Goal: Find specific page/section: Find specific page/section

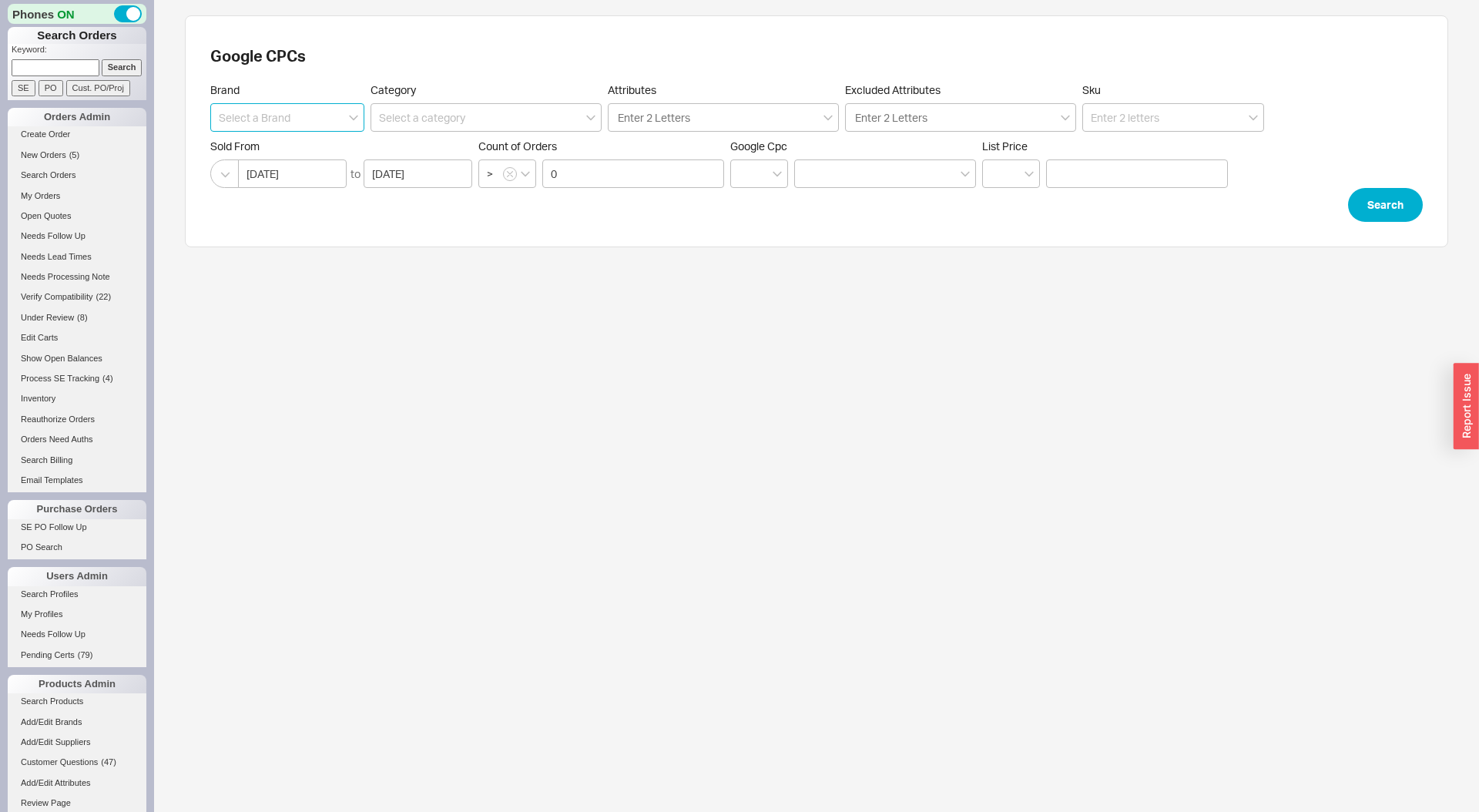
click at [331, 121] on input at bounding box center [286, 117] width 154 height 28
click at [324, 144] on div "Aquabrass" at bounding box center [287, 149] width 153 height 28
type input "Aquabrass"
click at [1380, 209] on button "Search" at bounding box center [1385, 205] width 75 height 34
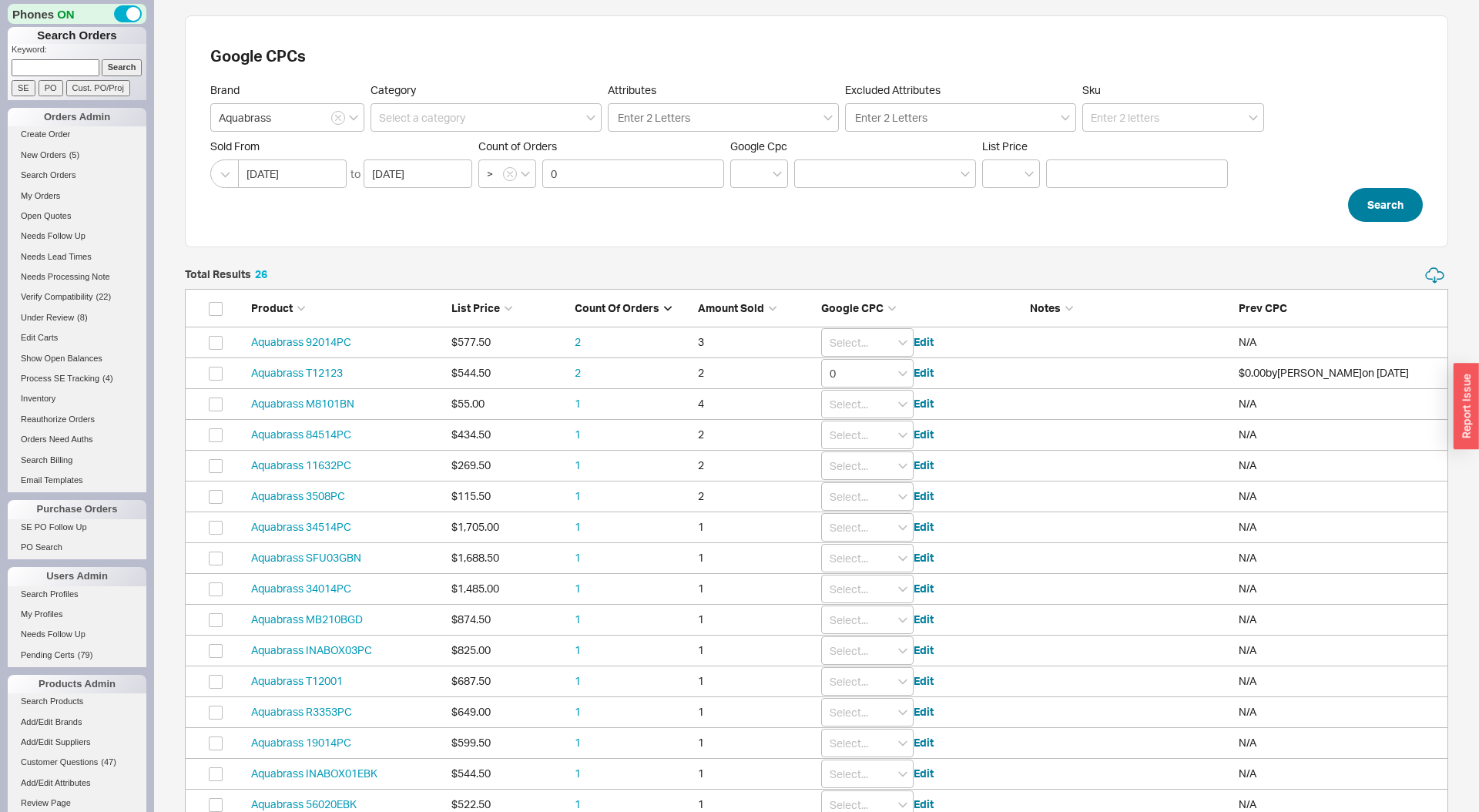
scroll to position [862, 1264]
click at [1113, 121] on input at bounding box center [1173, 117] width 182 height 28
click at [1148, 149] on div "Aquabrass N3645" at bounding box center [1172, 149] width 180 height 28
type input "Aquabrass N3645"
click at [1381, 197] on button "Search" at bounding box center [1385, 205] width 75 height 34
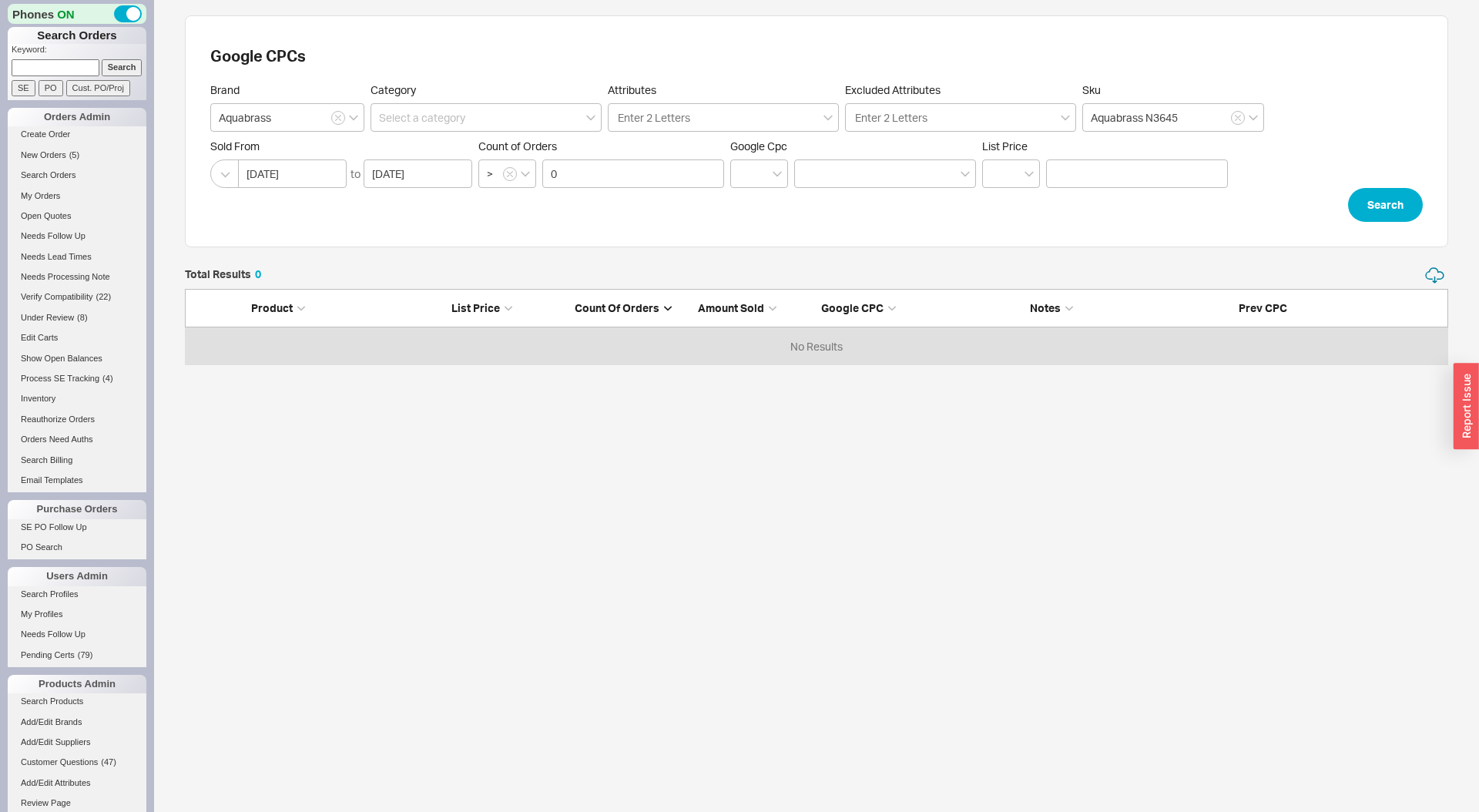
scroll to position [99, 1264]
click at [665, 171] on input "0" at bounding box center [633, 173] width 182 height 28
click button "Search" at bounding box center [1385, 205] width 75 height 34
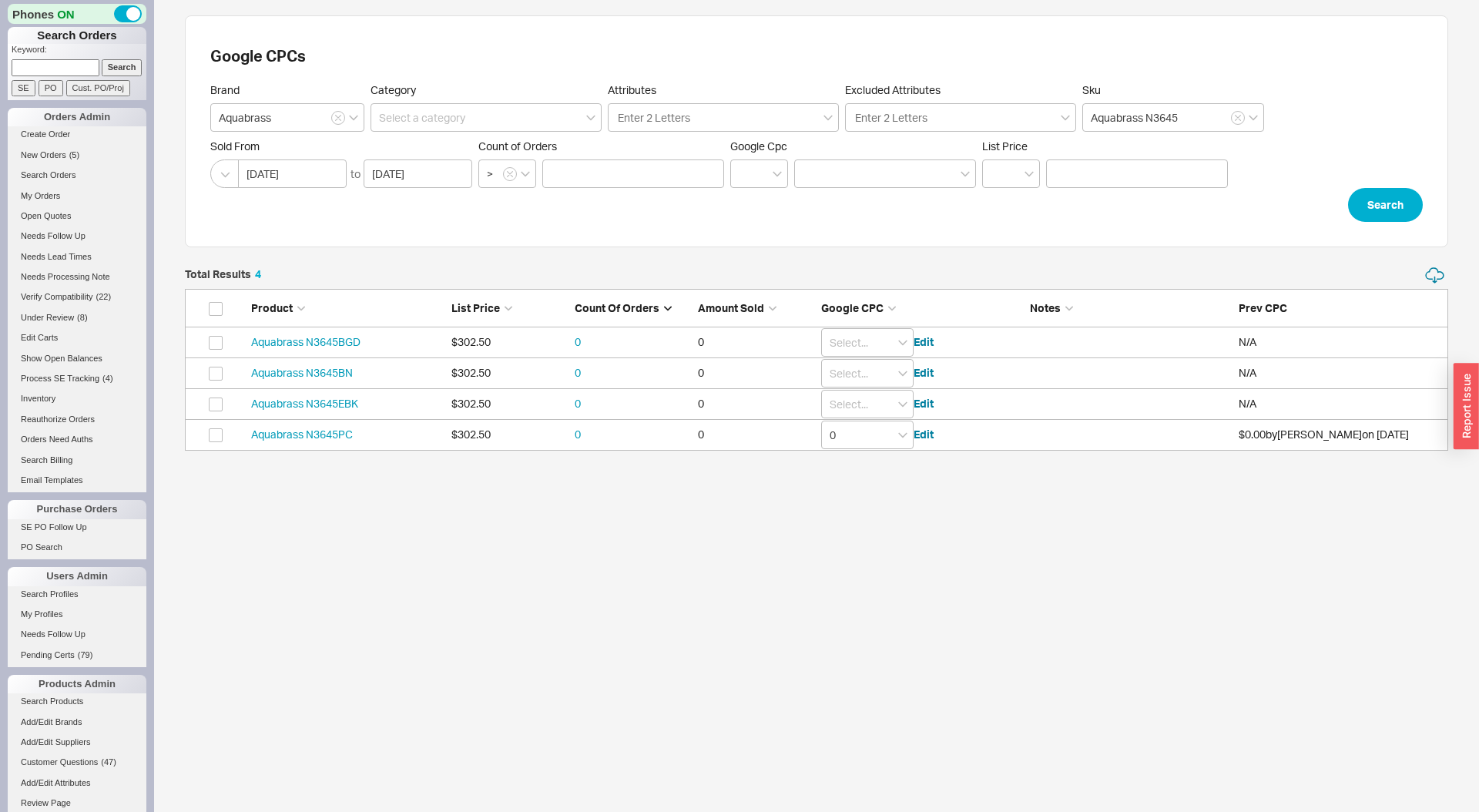
scroll to position [184, 1264]
click at [852, 435] on input "0" at bounding box center [866, 435] width 92 height 28
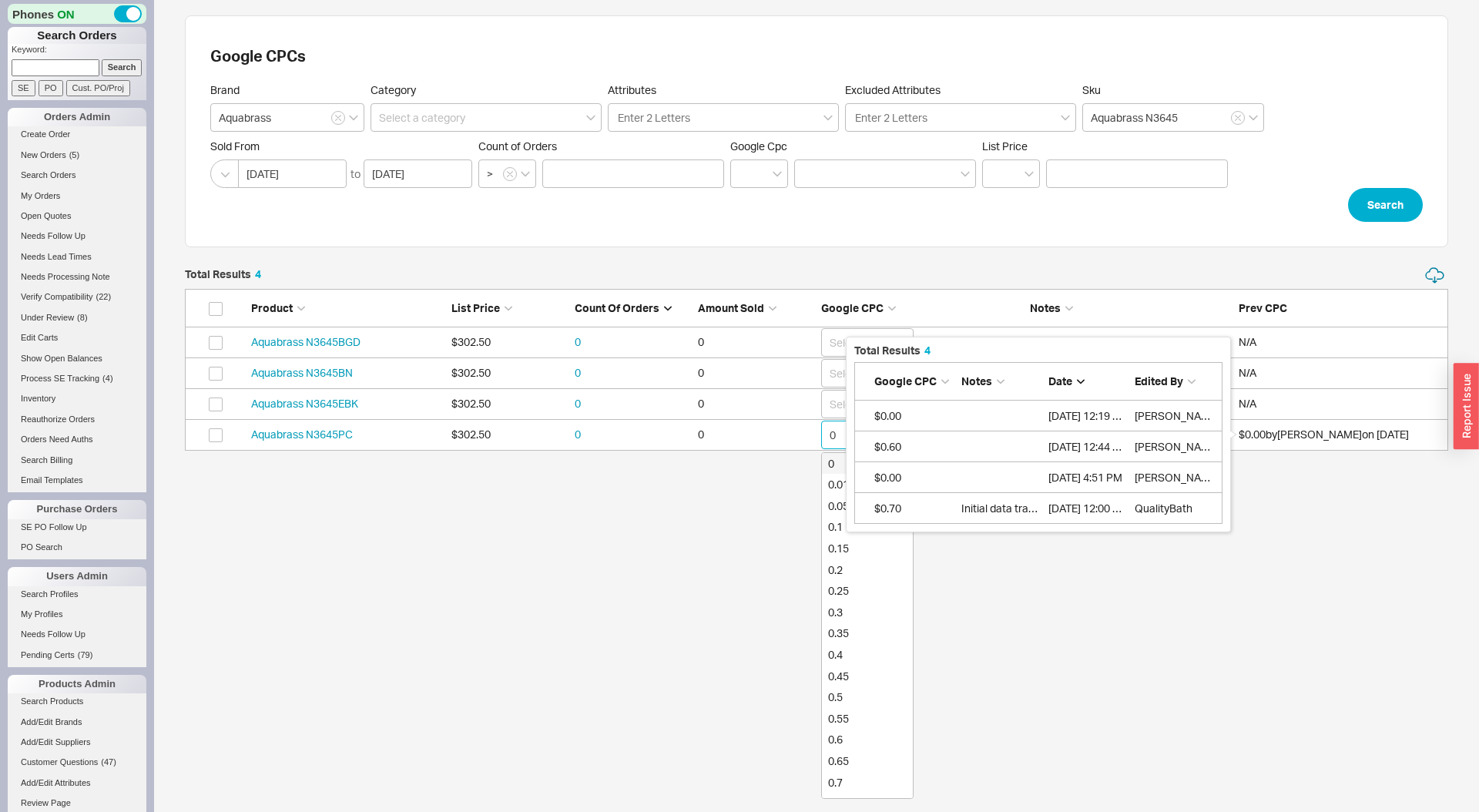
scroll to position [178, 368]
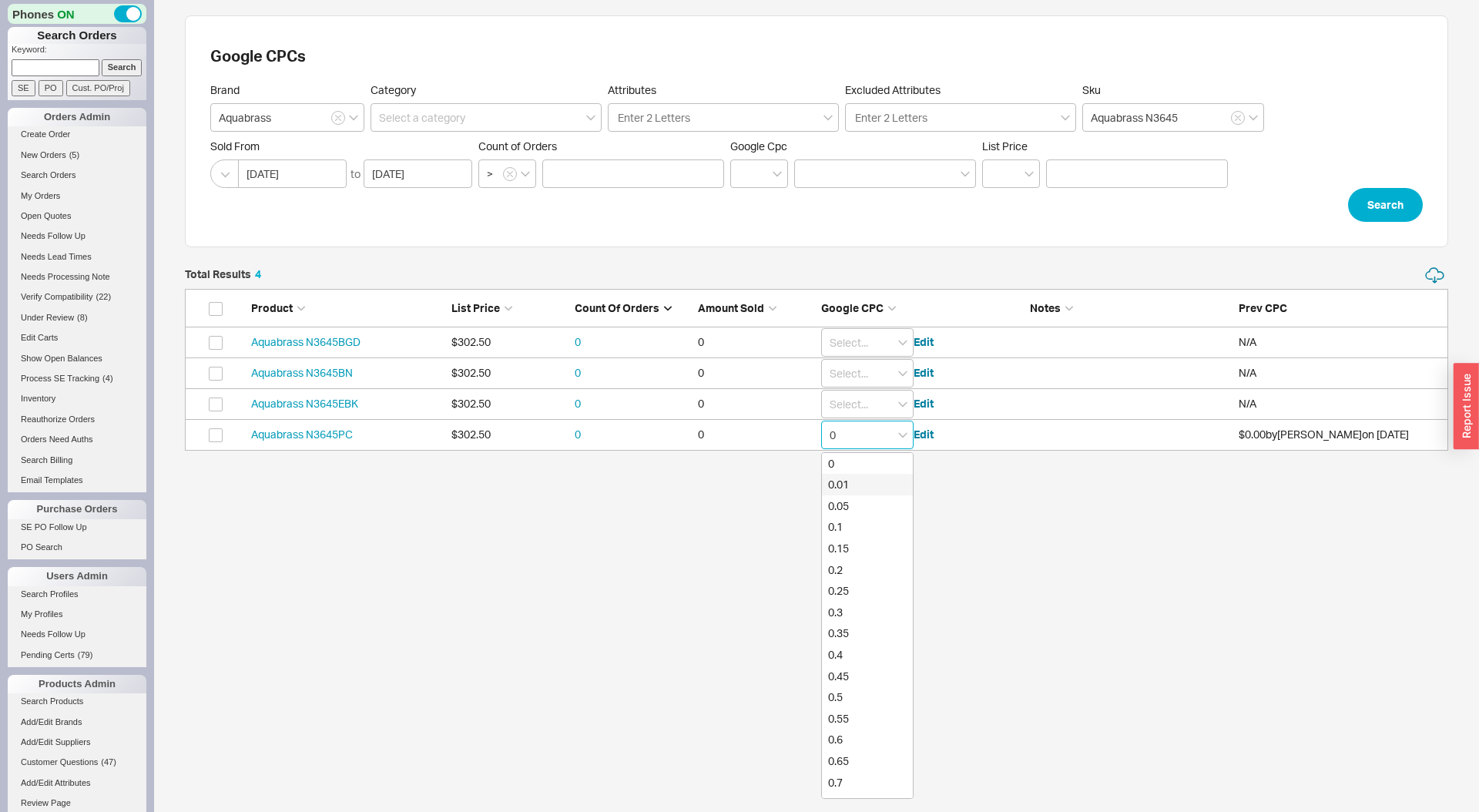
click at [888, 483] on div "0.01" at bounding box center [866, 484] width 91 height 22
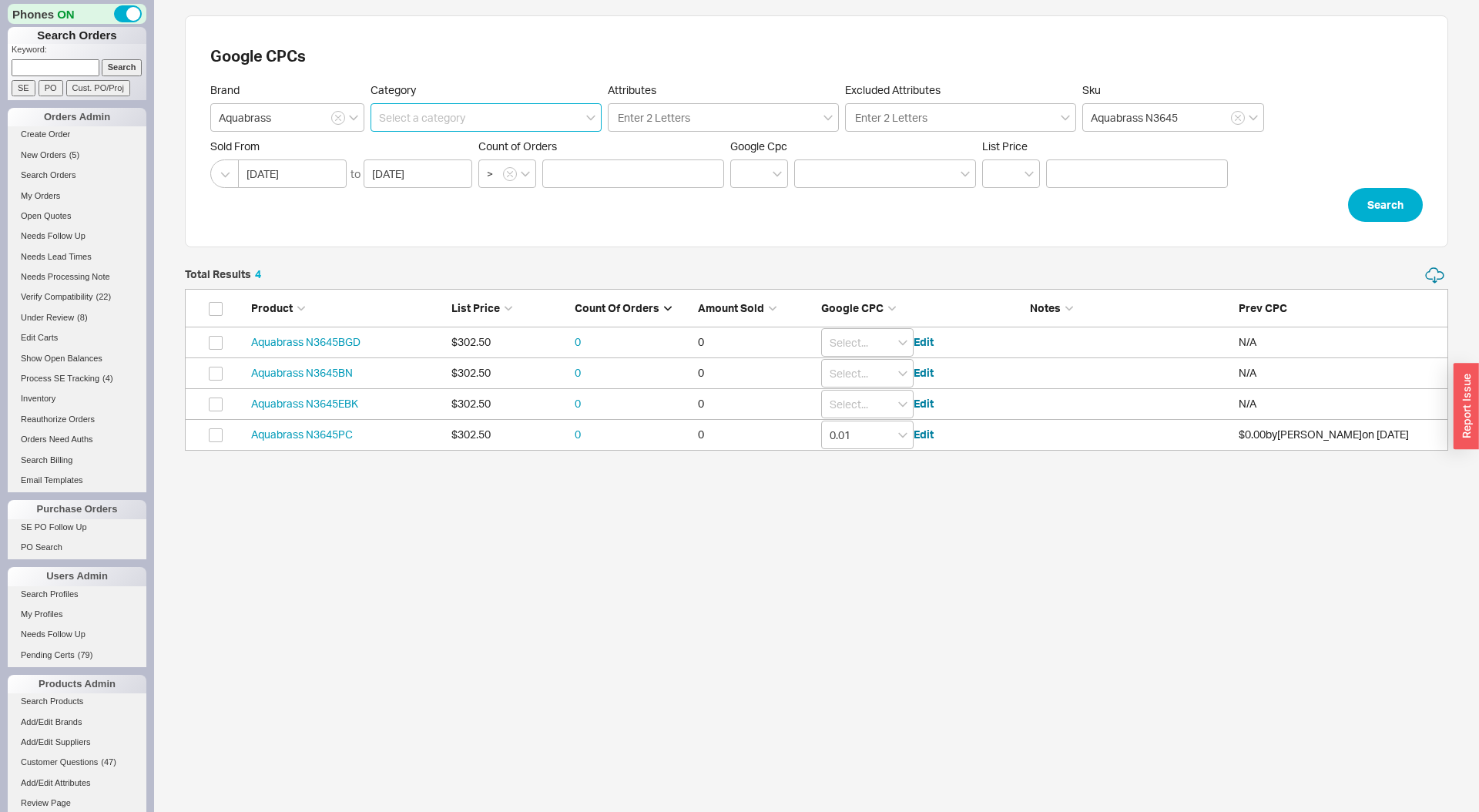
click at [477, 118] on input at bounding box center [486, 117] width 231 height 28
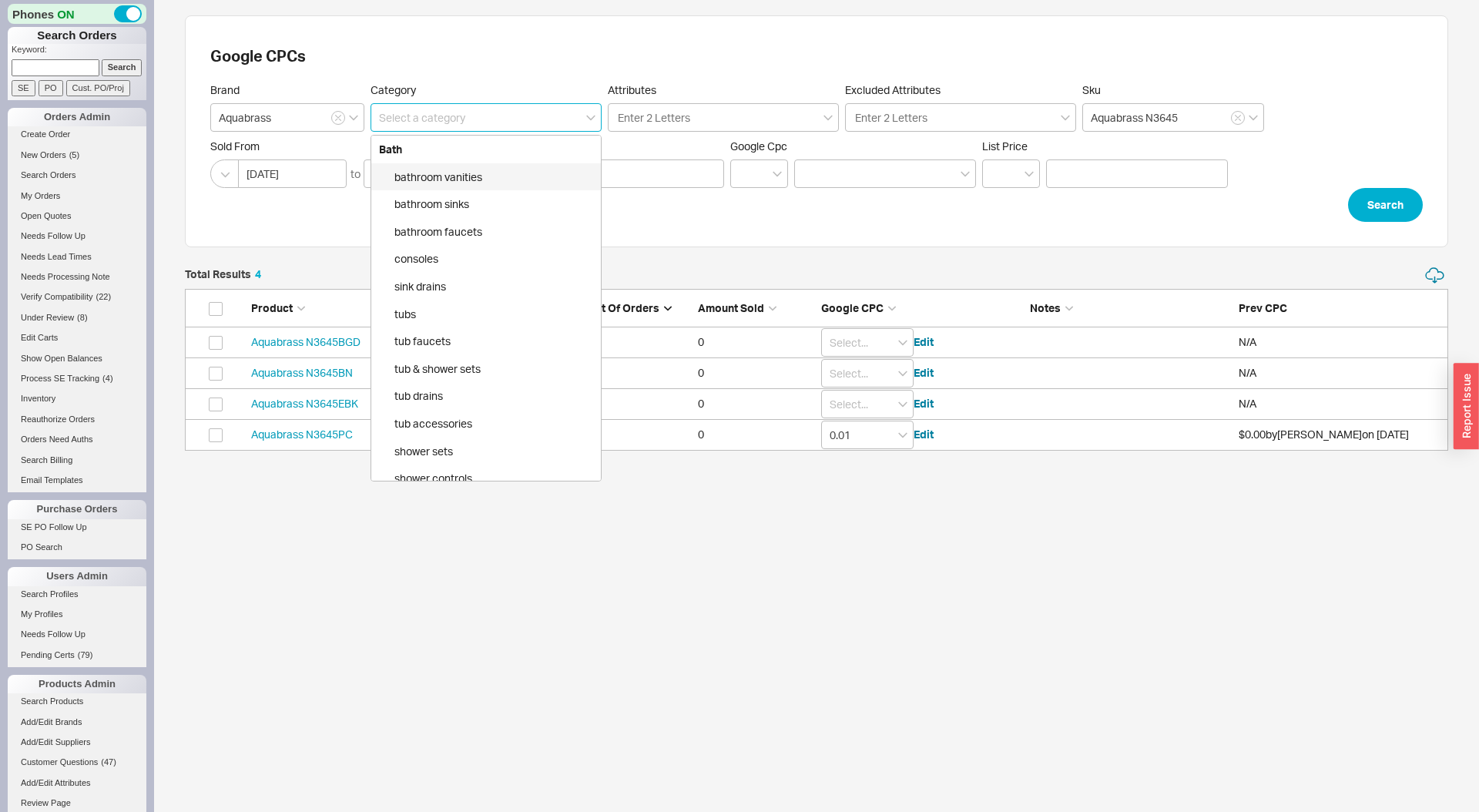
click at [477, 118] on input at bounding box center [486, 117] width 231 height 28
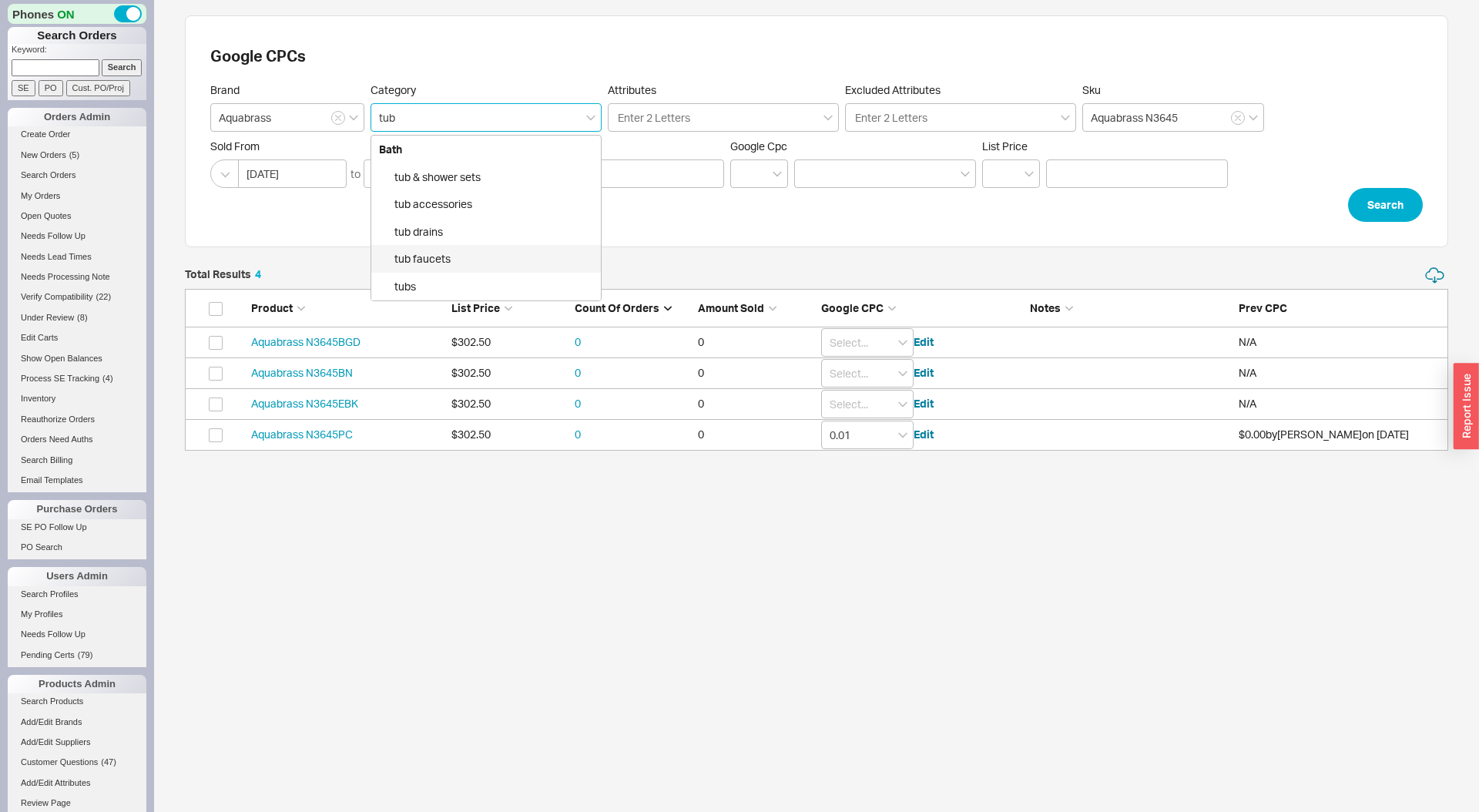
click at [462, 246] on div "tub faucets" at bounding box center [485, 259] width 229 height 28
type input "Bath > tub faucets"
click at [1235, 116] on icon "button" at bounding box center [1237, 118] width 6 height 10
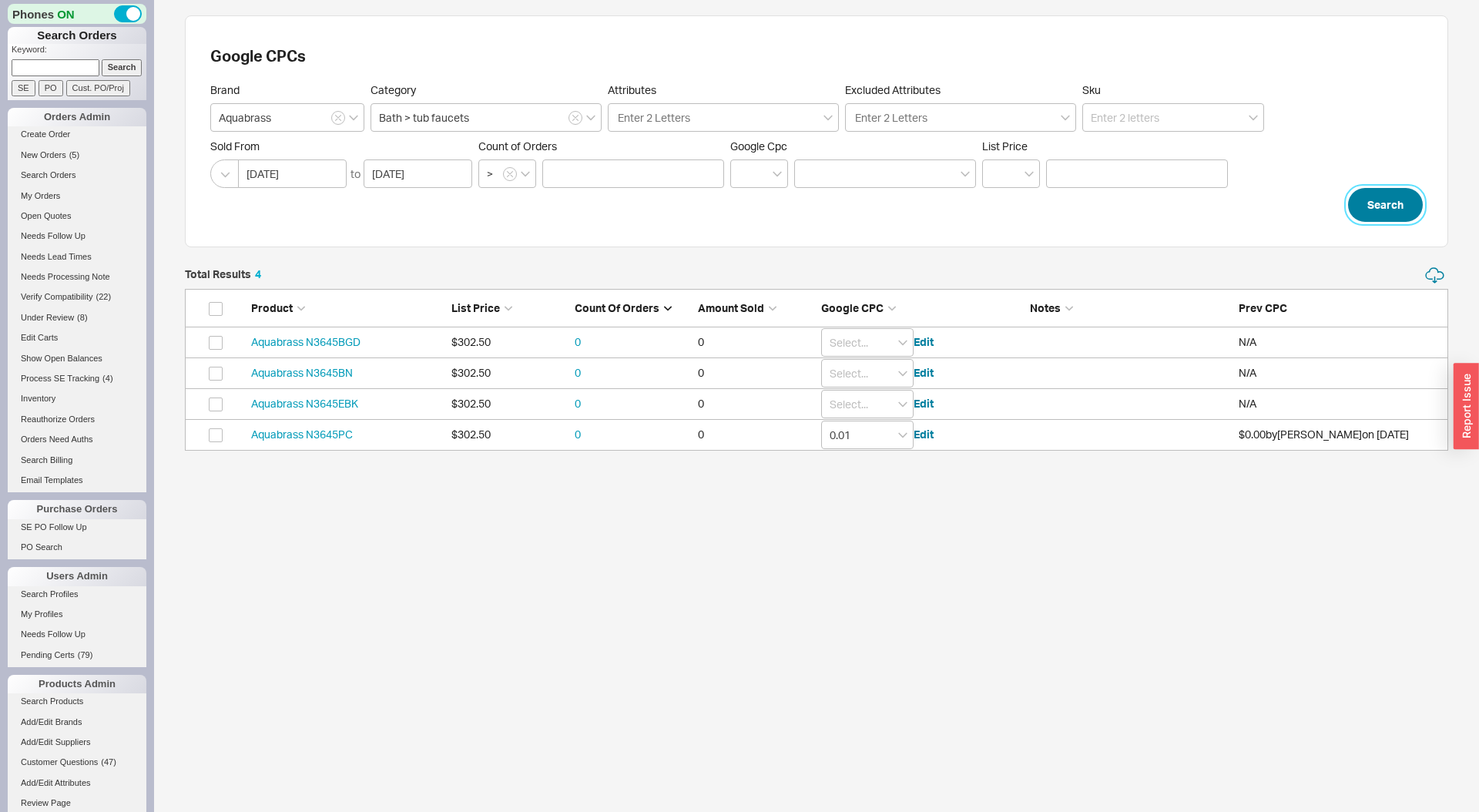
click at [1380, 203] on button "Search" at bounding box center [1385, 205] width 75 height 34
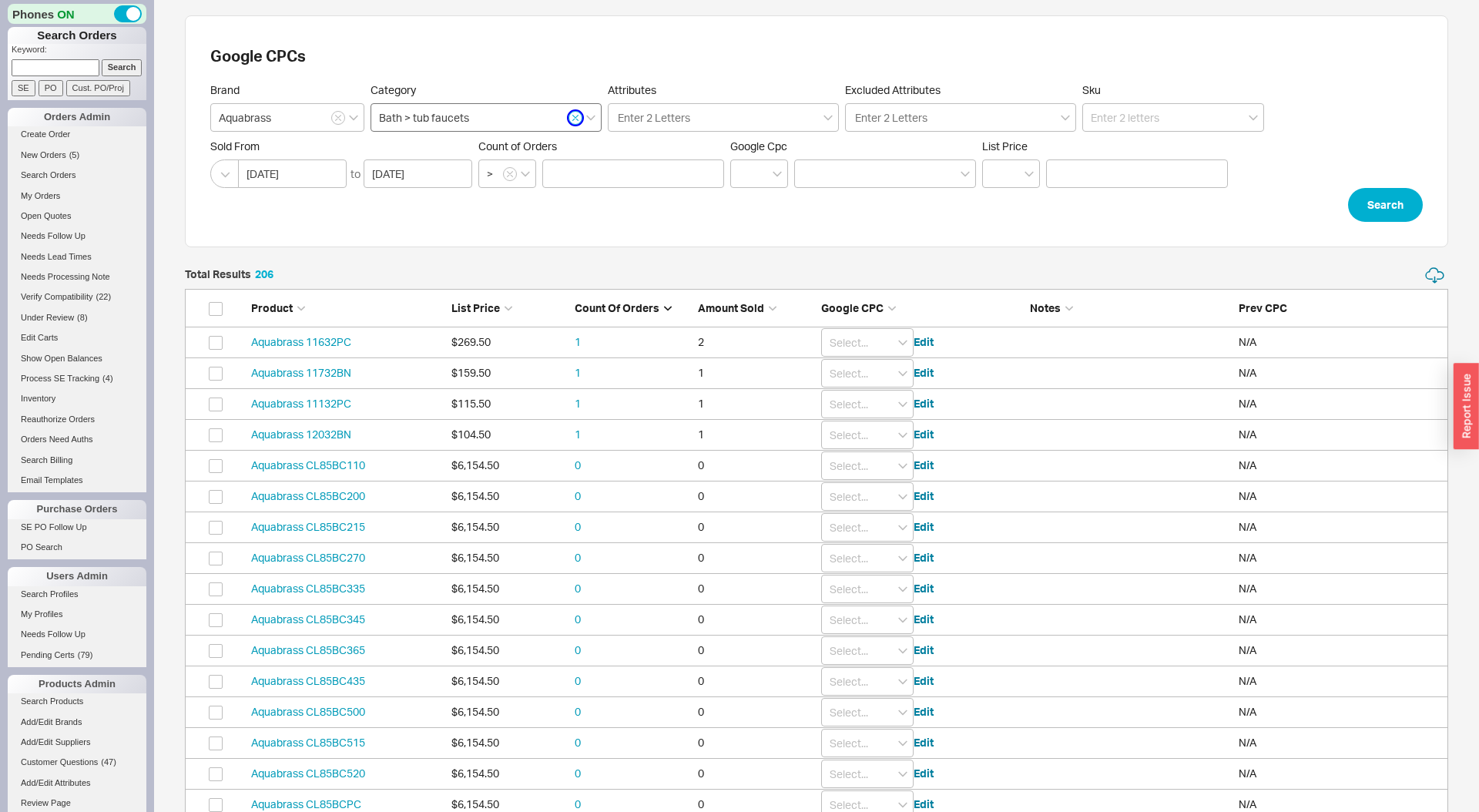
click at [577, 116] on icon "button" at bounding box center [575, 118] width 6 height 10
click at [1382, 202] on button "Search" at bounding box center [1385, 205] width 75 height 34
click at [854, 313] on span "Google CPC" at bounding box center [852, 308] width 62 height 13
click at [856, 308] on span "Google CPC" at bounding box center [852, 308] width 62 height 13
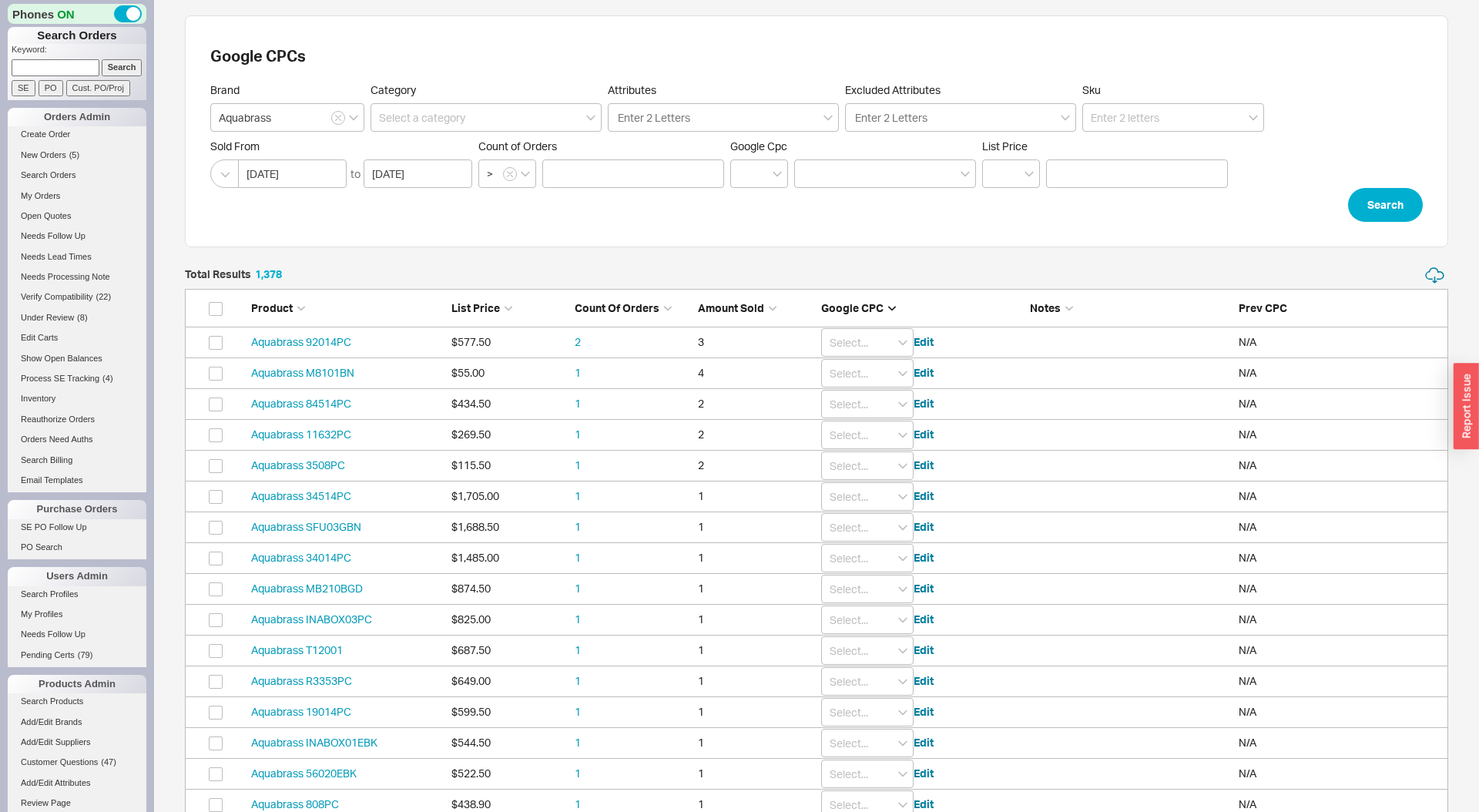
type input "0"
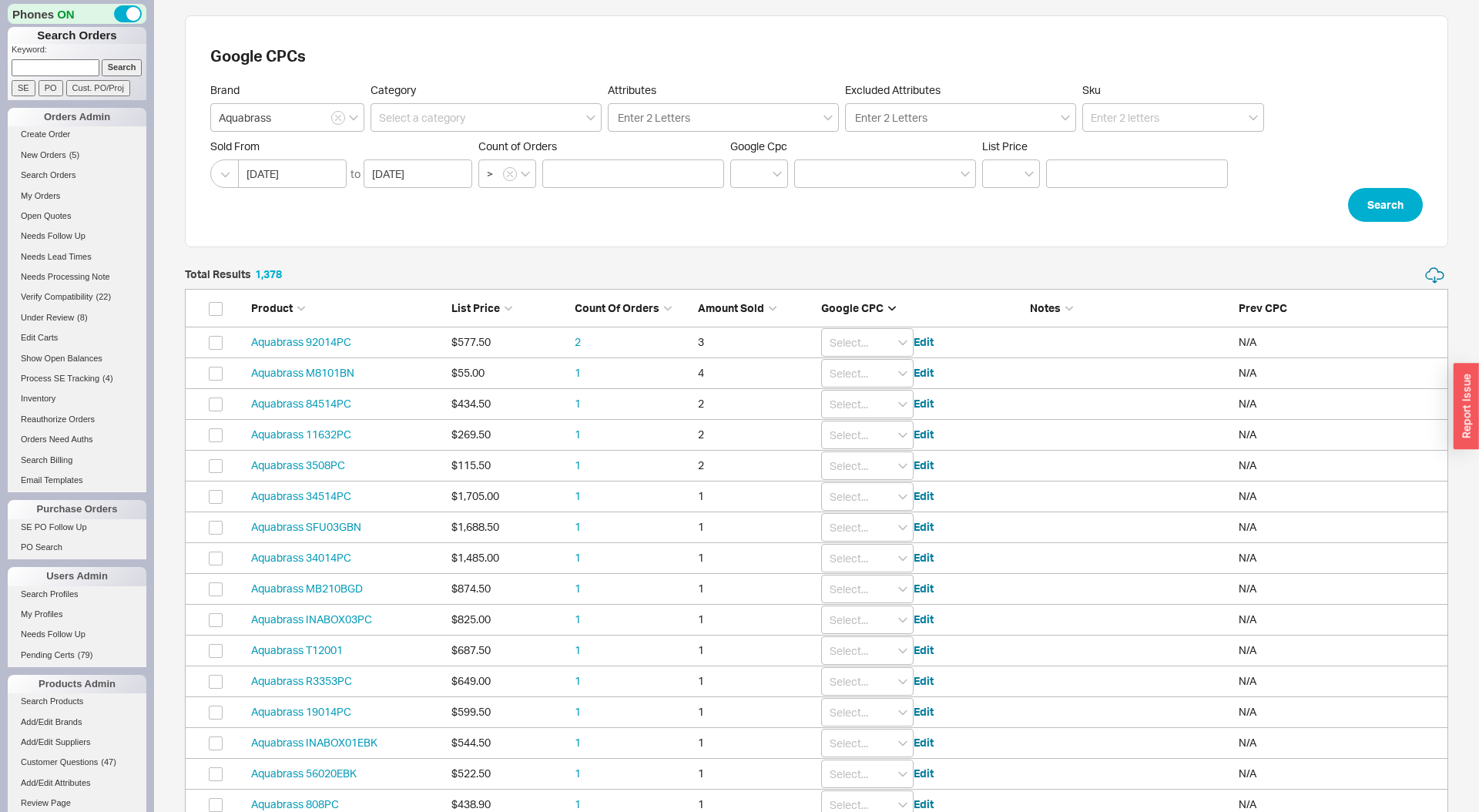
type input "0"
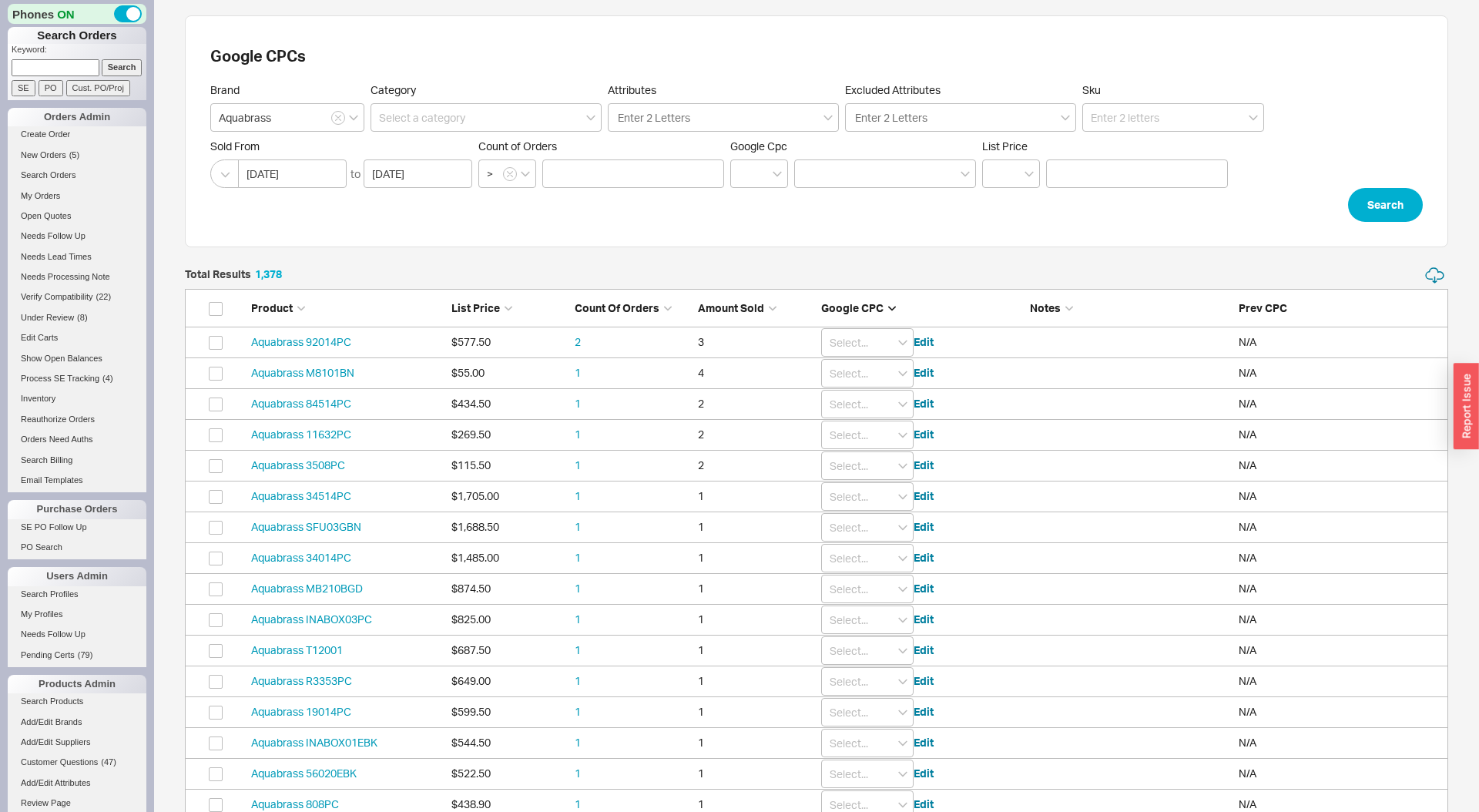
type input "0"
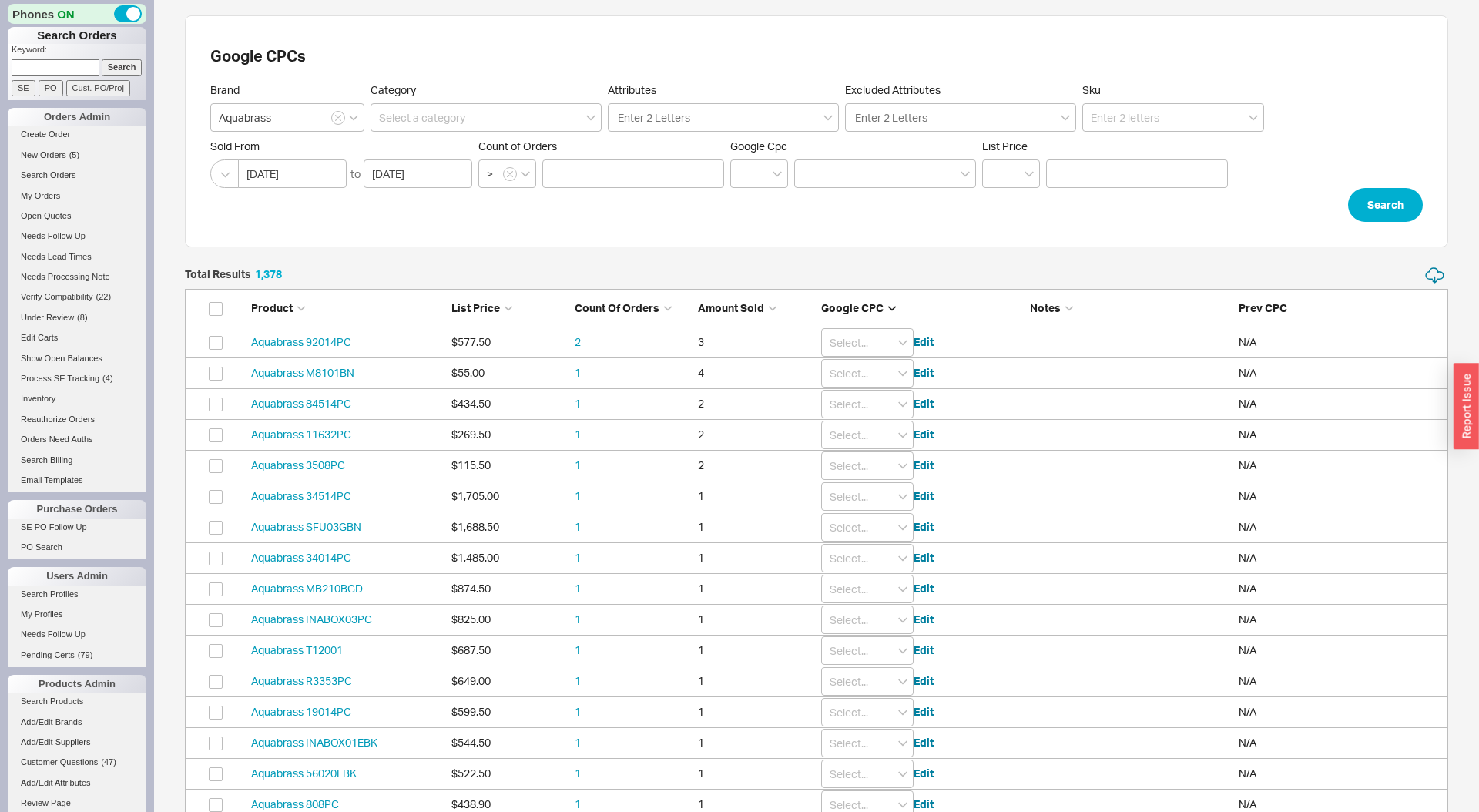
type input "0"
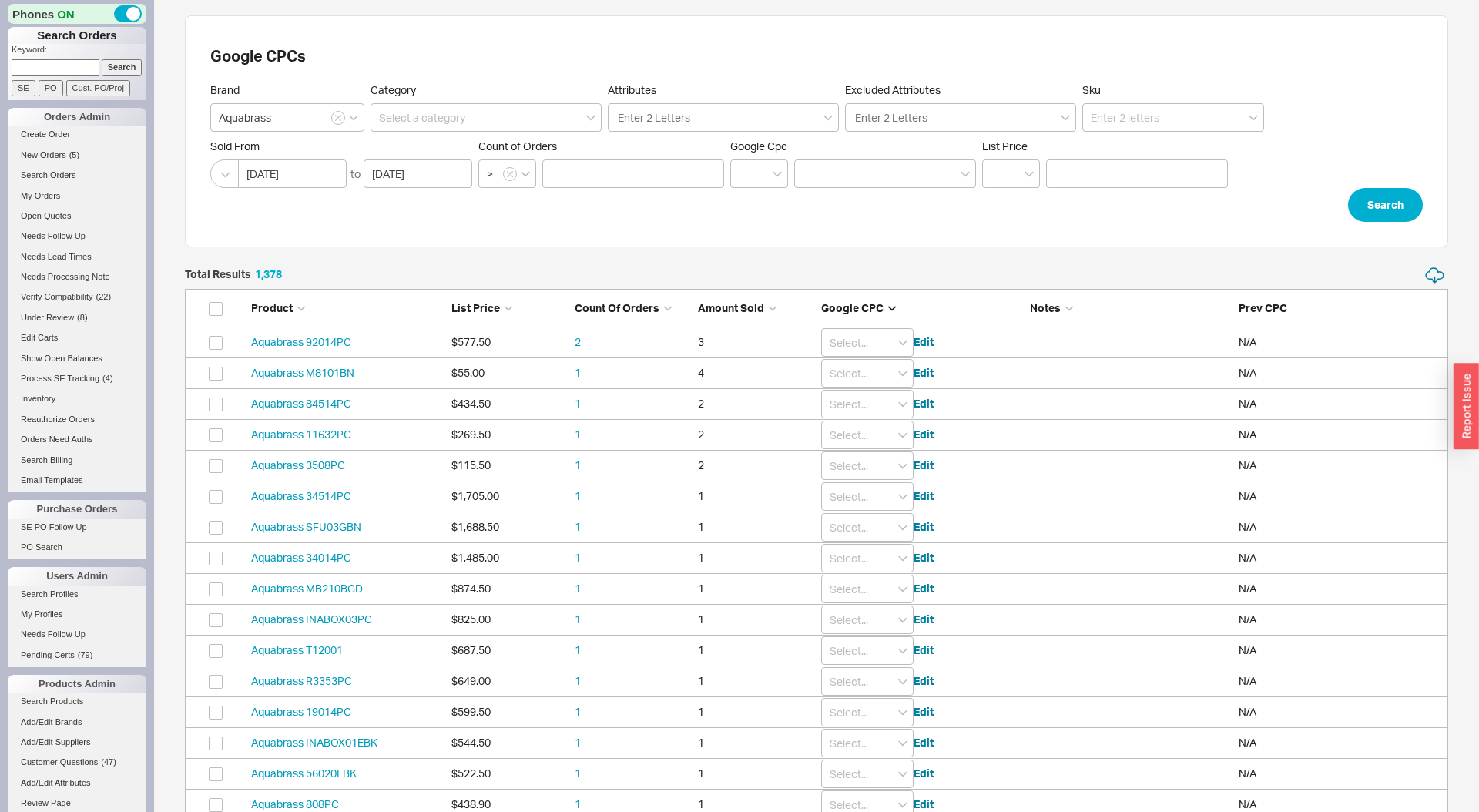
type input "0"
type input "0.01"
type input "0.6"
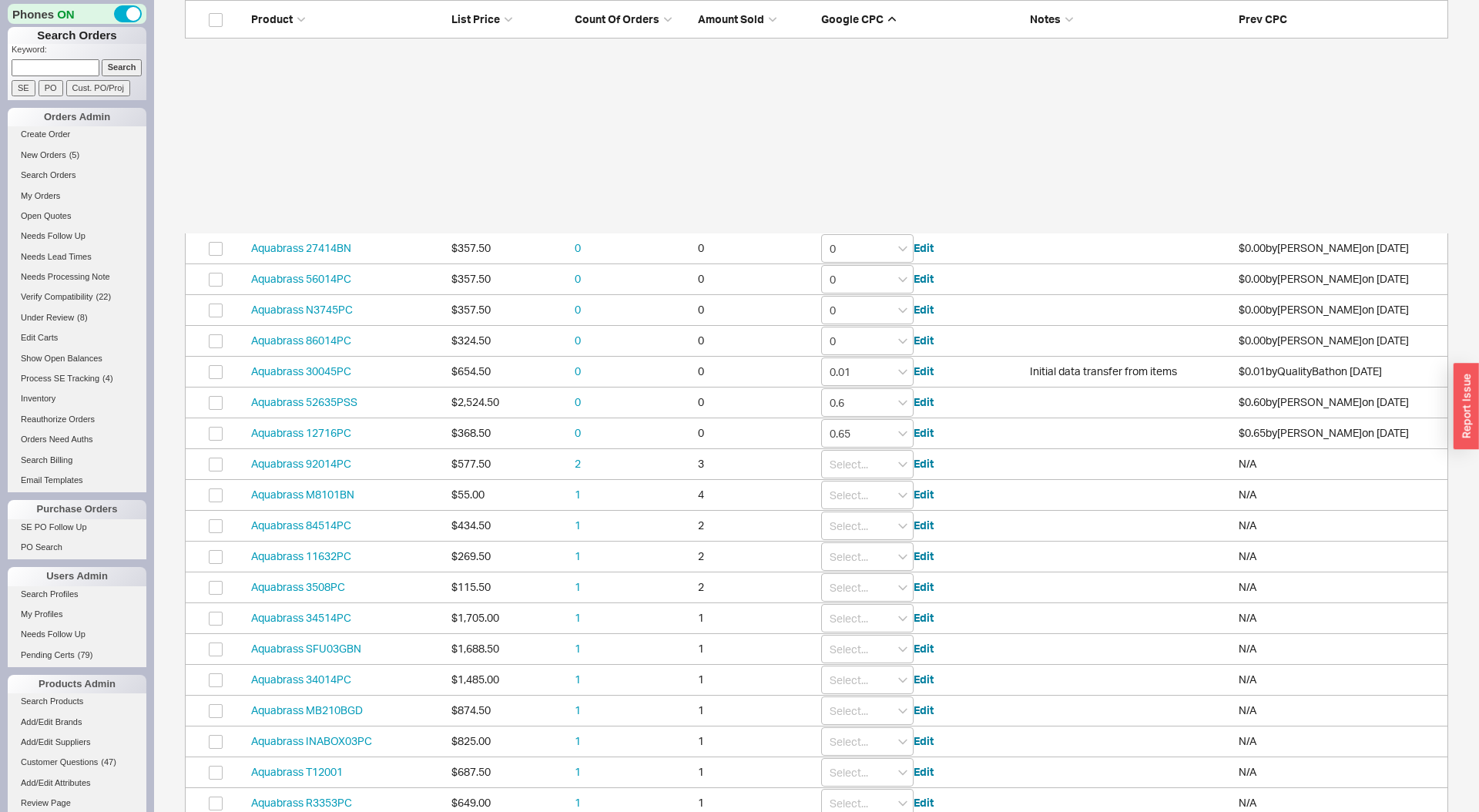
scroll to position [845, 0]
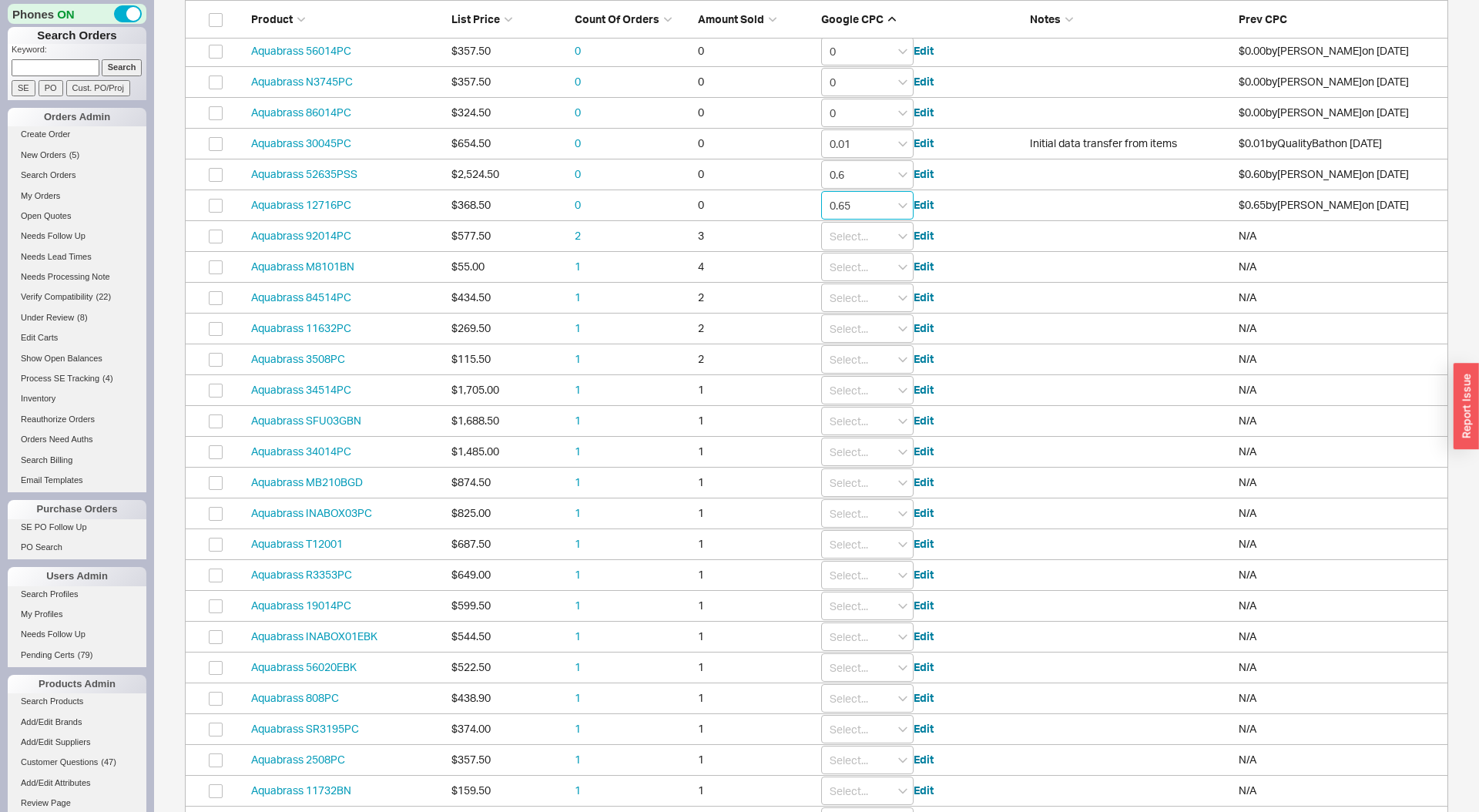
click at [877, 207] on input "0.65" at bounding box center [866, 205] width 92 height 28
type input "0"
click at [869, 178] on input "0.6" at bounding box center [866, 174] width 92 height 28
type input "0"
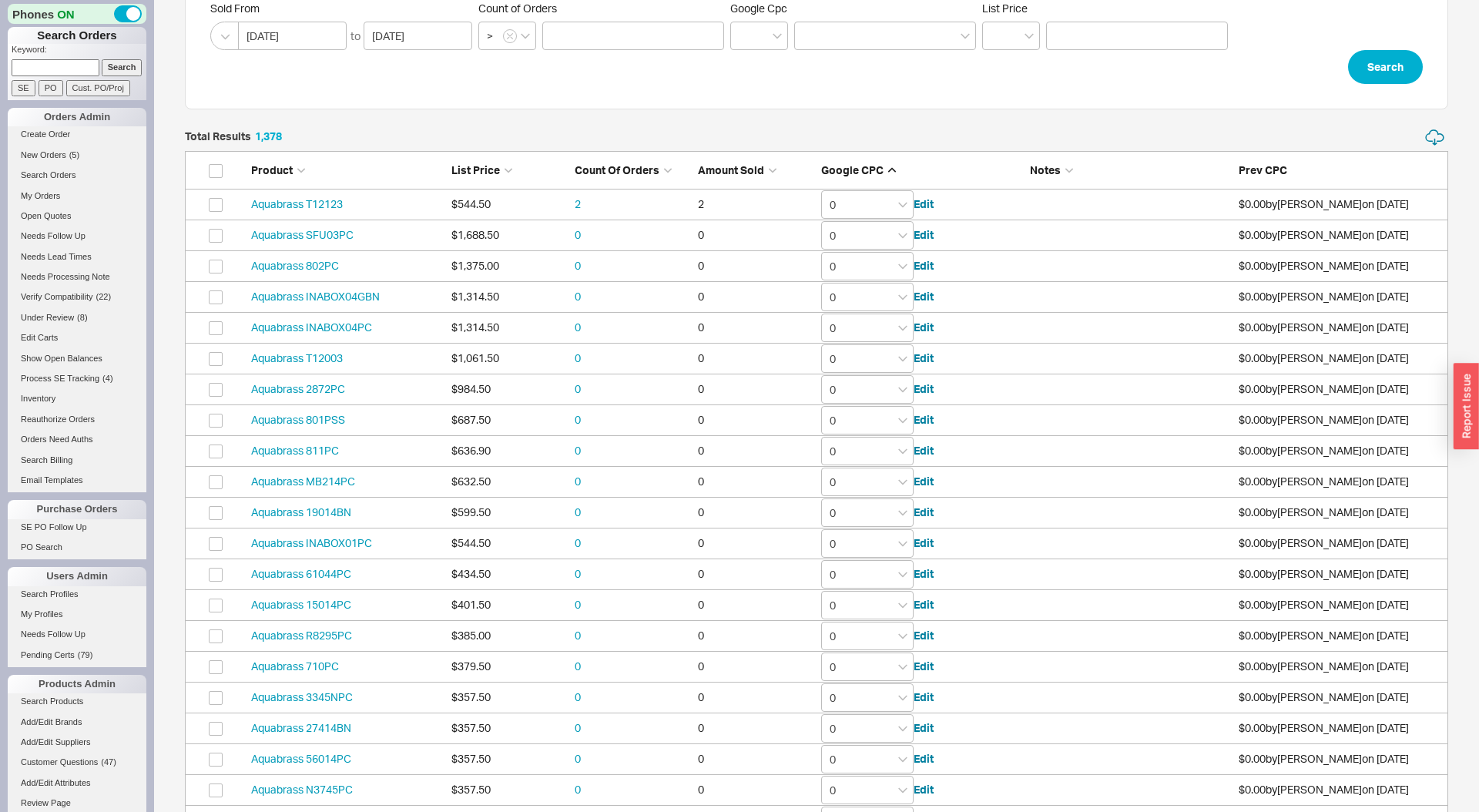
scroll to position [0, 0]
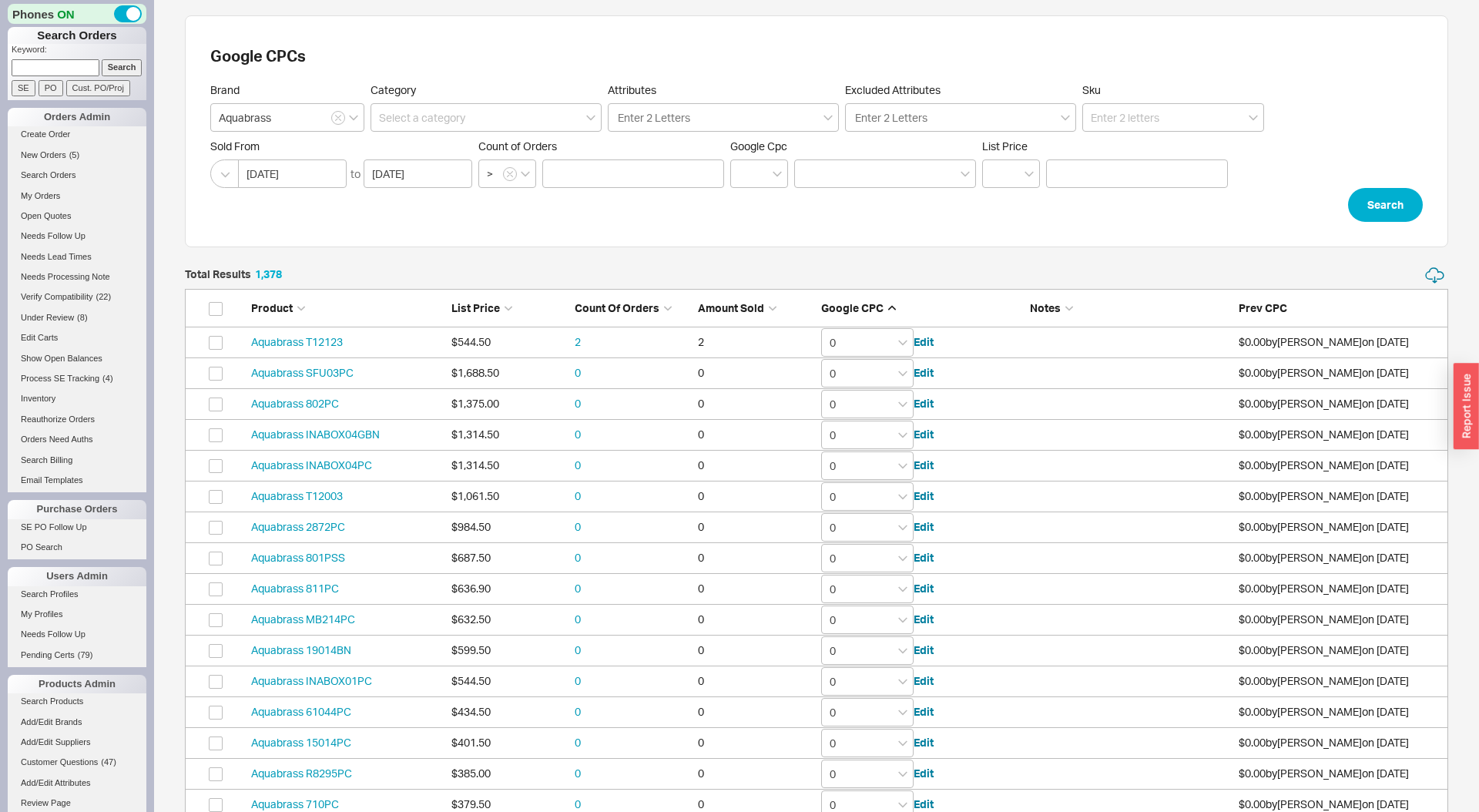
click at [610, 307] on span "Count of Orders" at bounding box center [617, 308] width 84 height 13
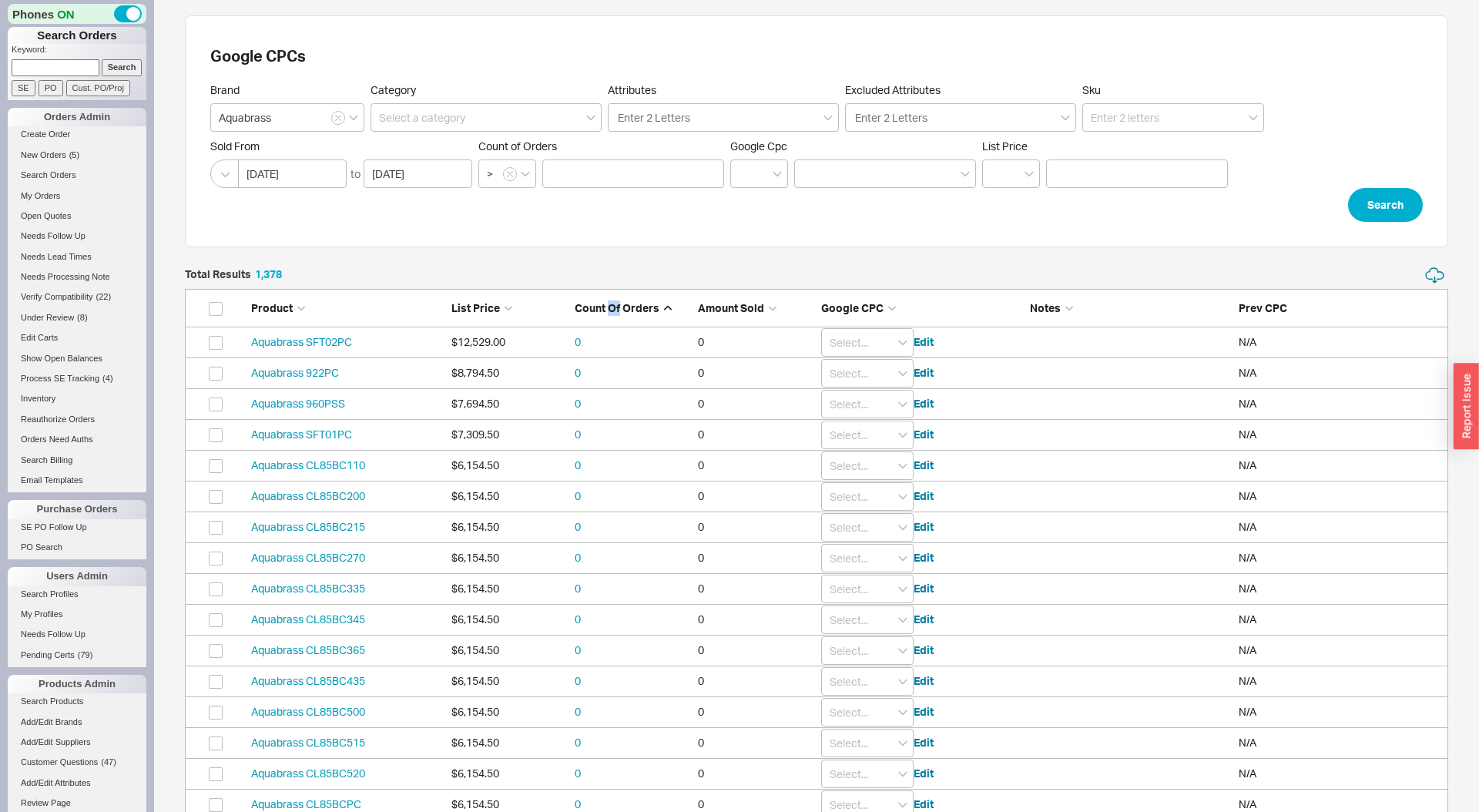
click at [610, 307] on span "Count of Orders" at bounding box center [617, 308] width 84 height 13
type input "0"
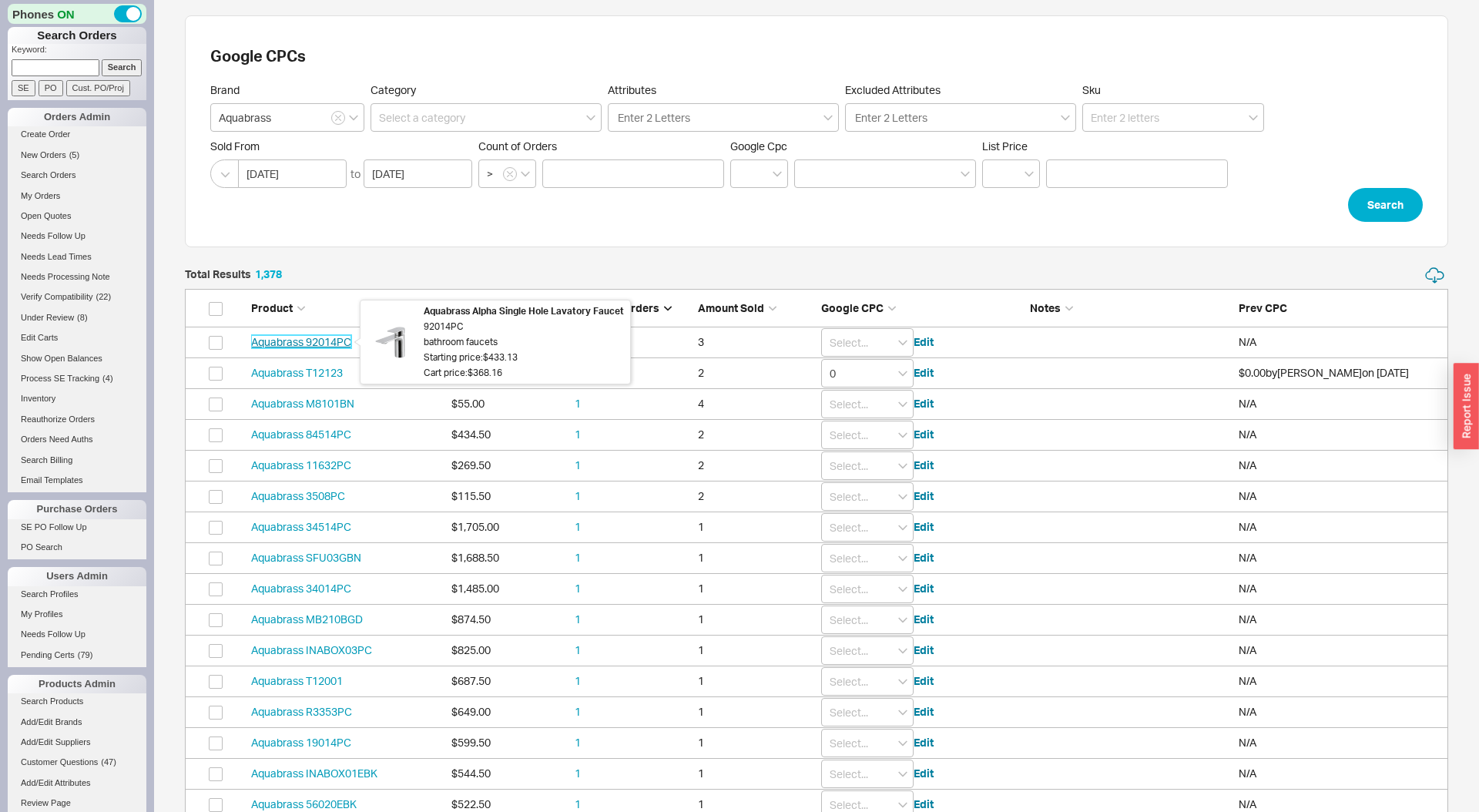
click at [329, 341] on link "Aquabrass 92014PC" at bounding box center [301, 341] width 100 height 13
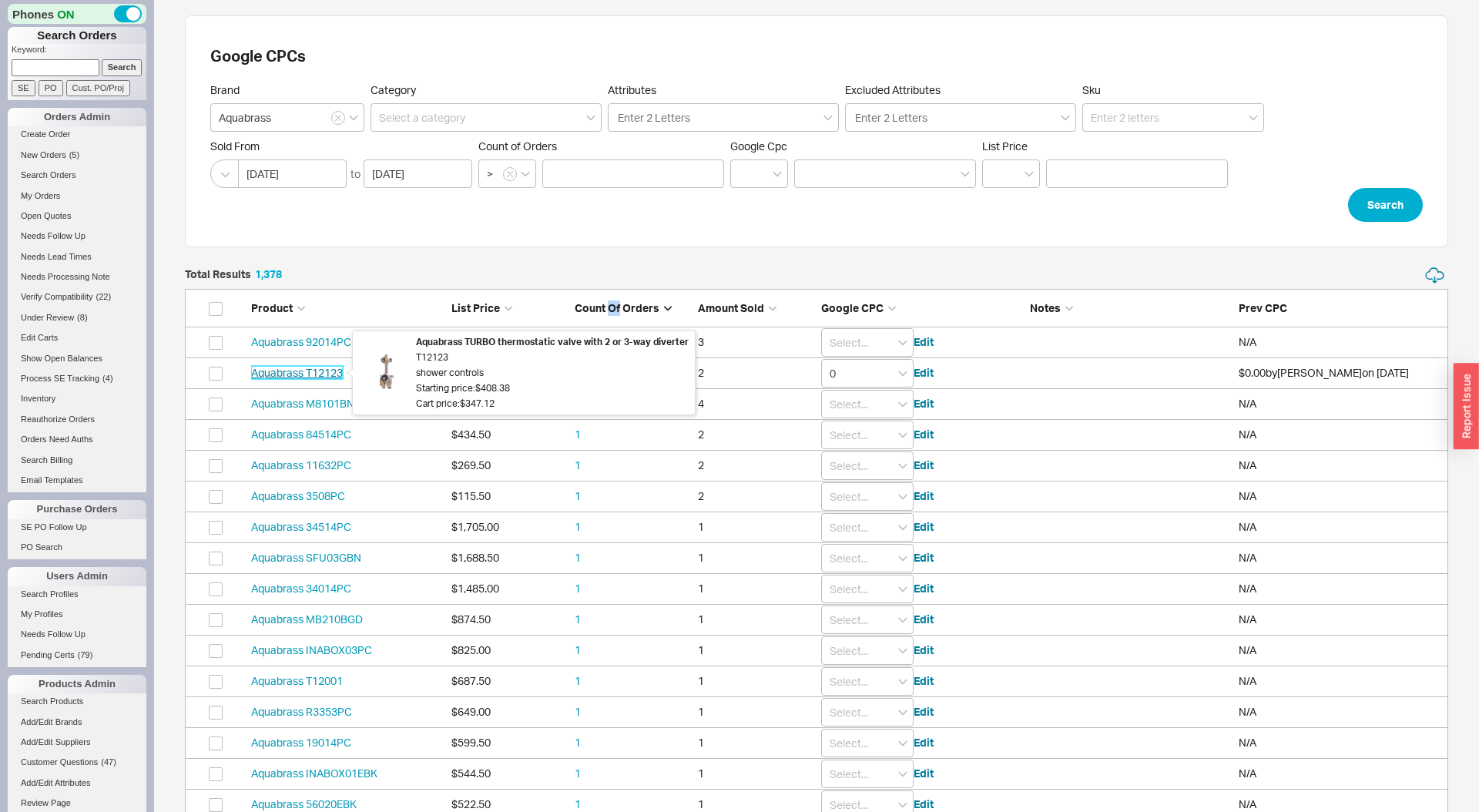
click at [330, 373] on link "Aquabrass T12123" at bounding box center [297, 372] width 91 height 13
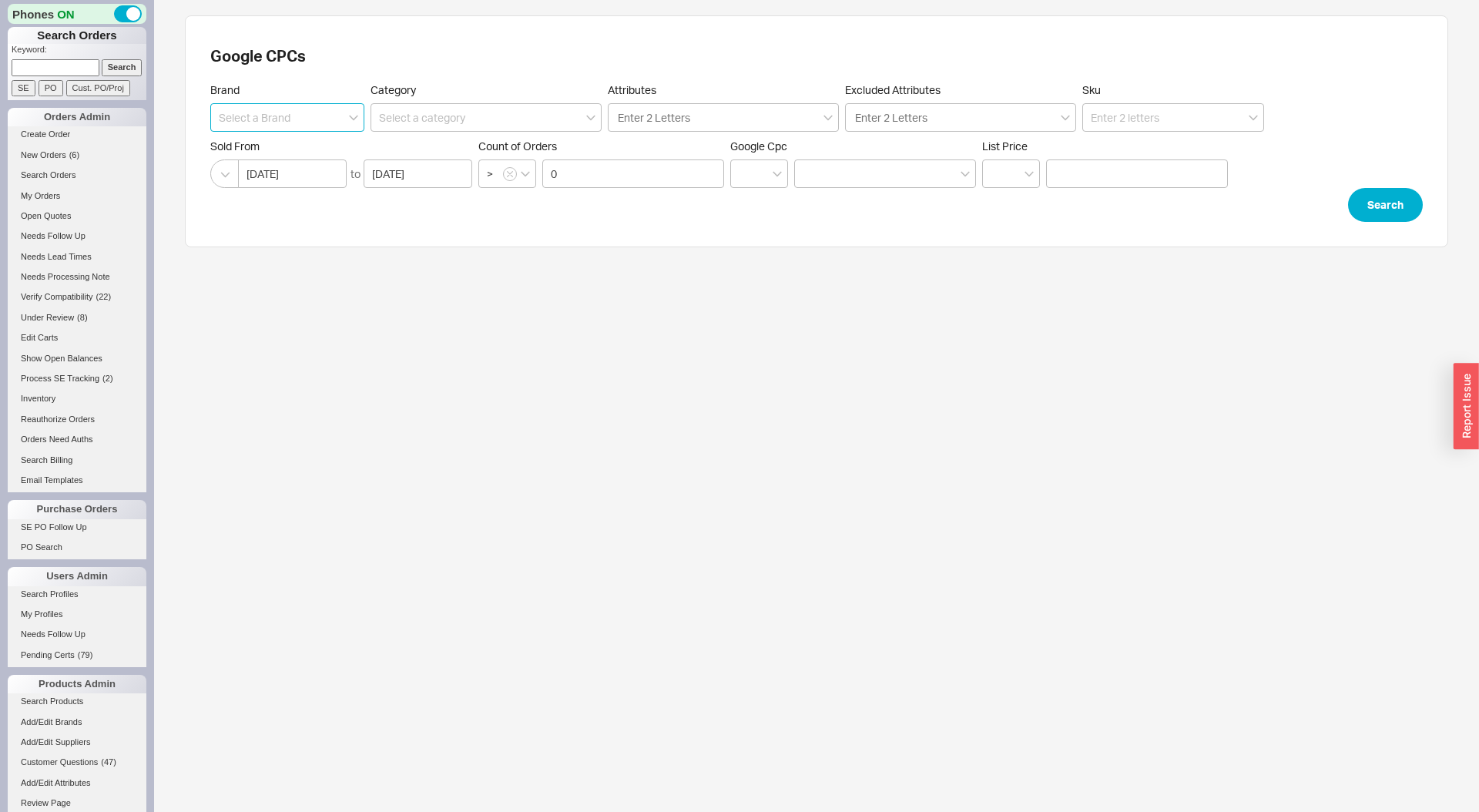
click at [322, 117] on input at bounding box center [286, 117] width 154 height 28
type input "aqua"
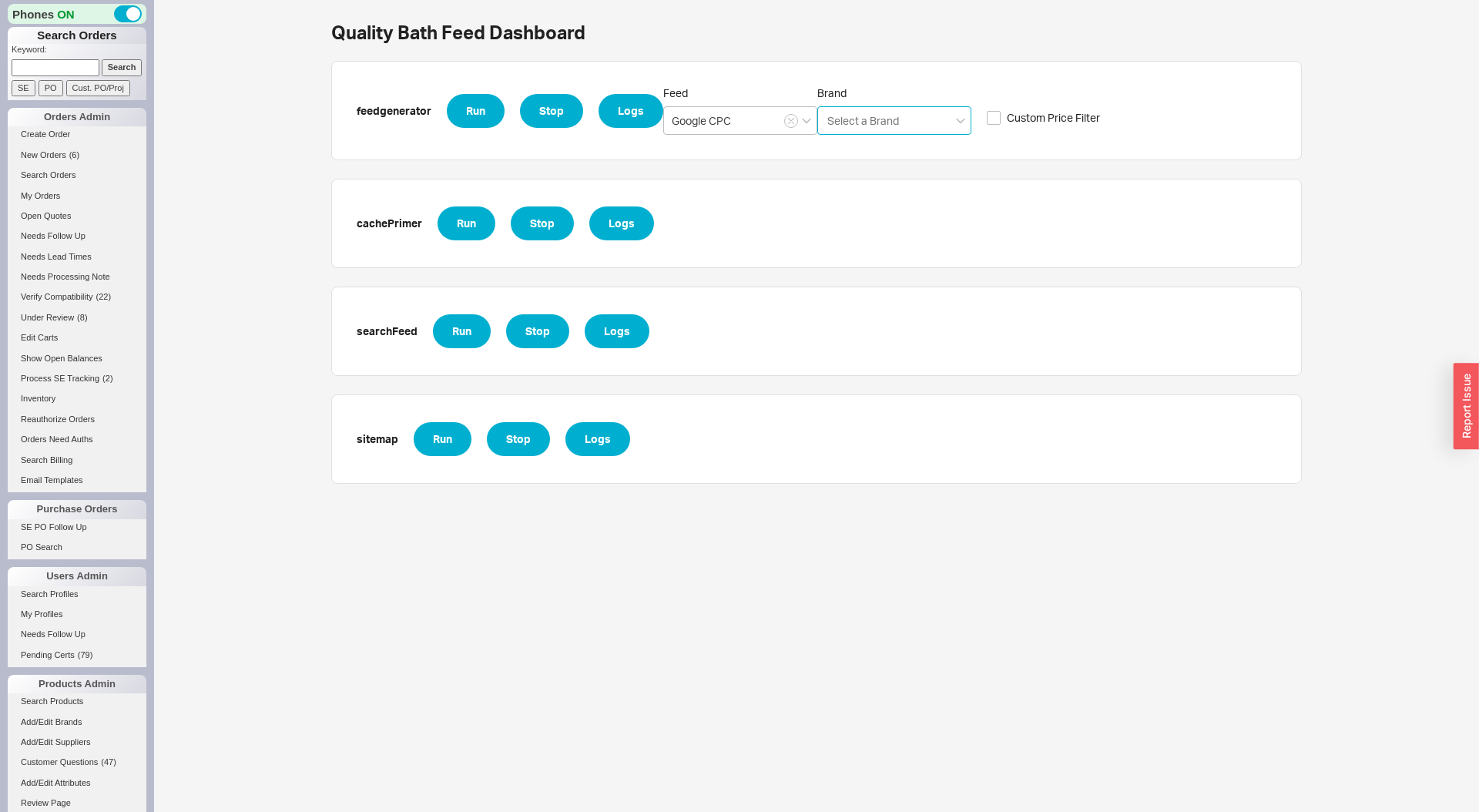
click at [855, 112] on input "Brand Select a Brand" at bounding box center [864, 120] width 76 height 18
type input "aqua"
click at [883, 164] on div "Aquabrass" at bounding box center [895, 153] width 153 height 28
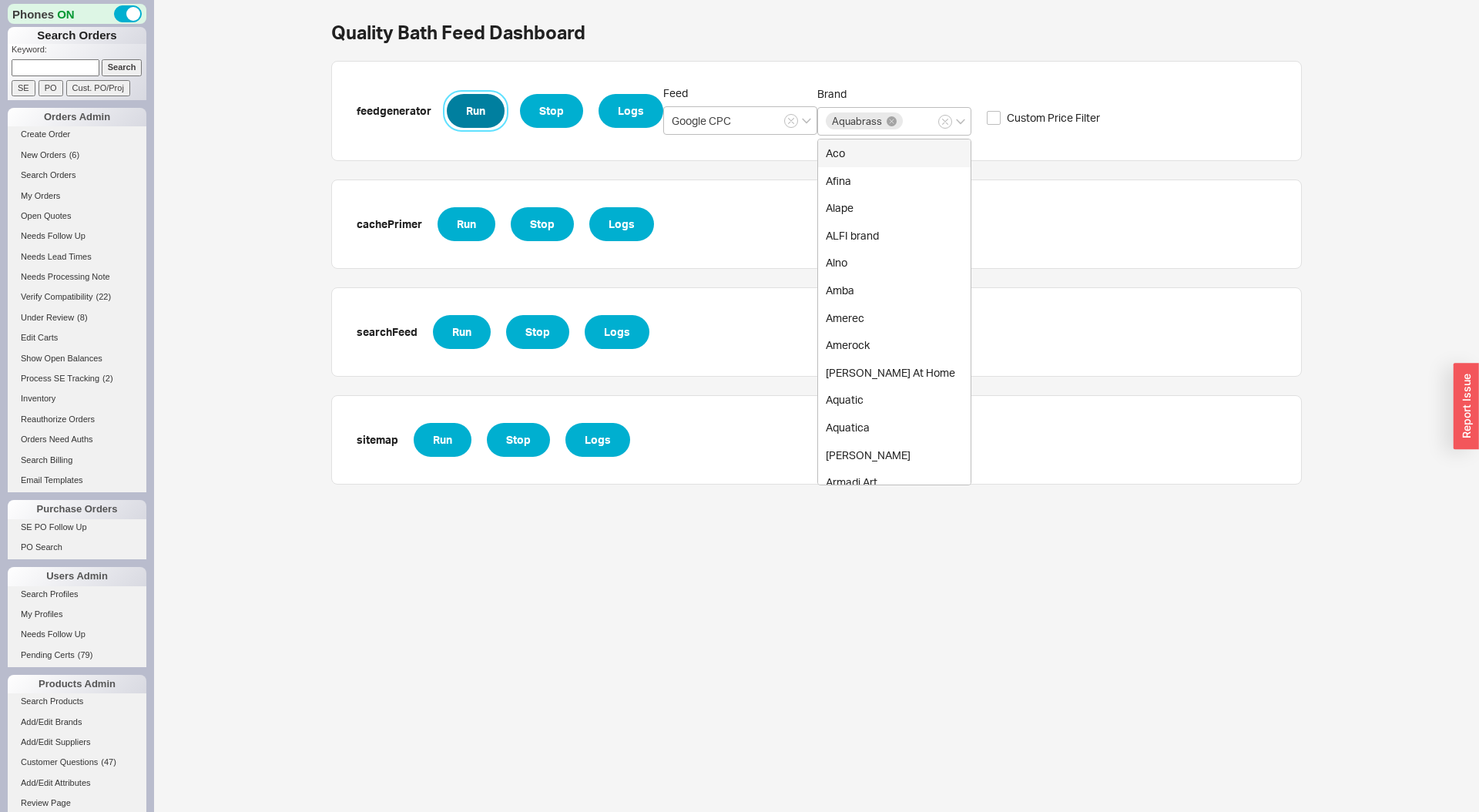
click at [481, 115] on button "Run" at bounding box center [475, 111] width 58 height 34
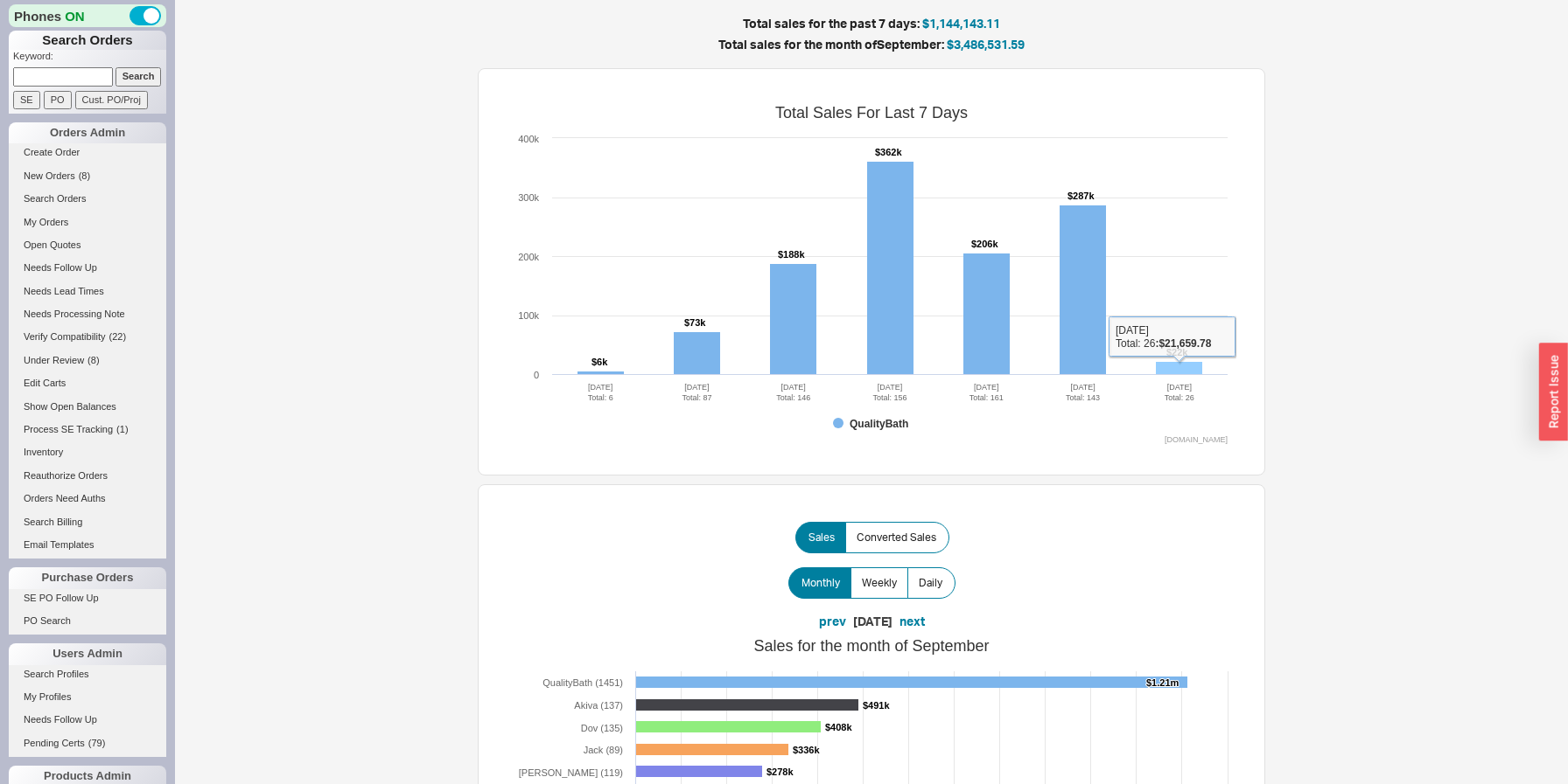
click at [1194, 372] on rect at bounding box center [1179, 368] width 46 height 13
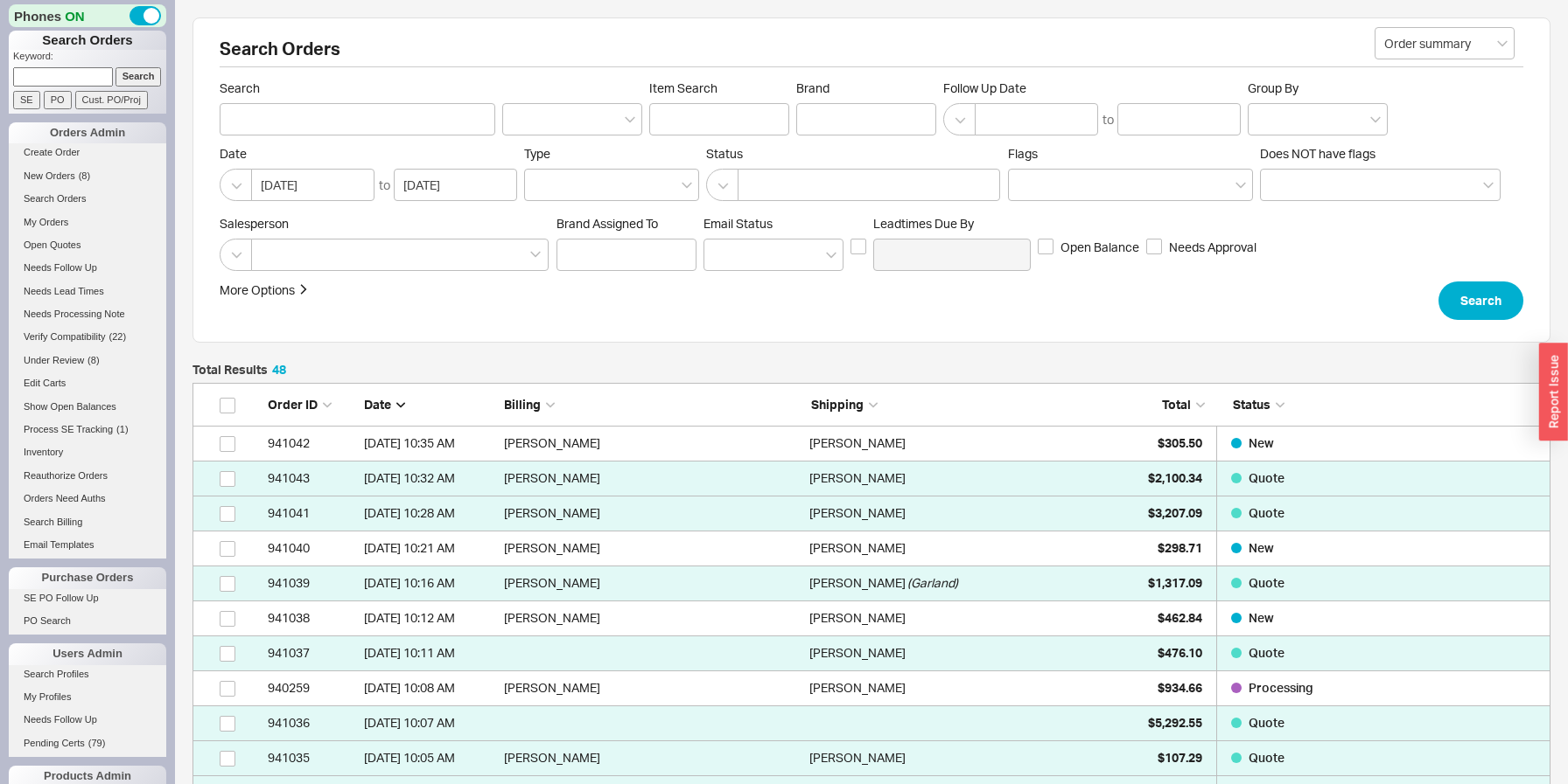
scroll to position [1758, 1357]
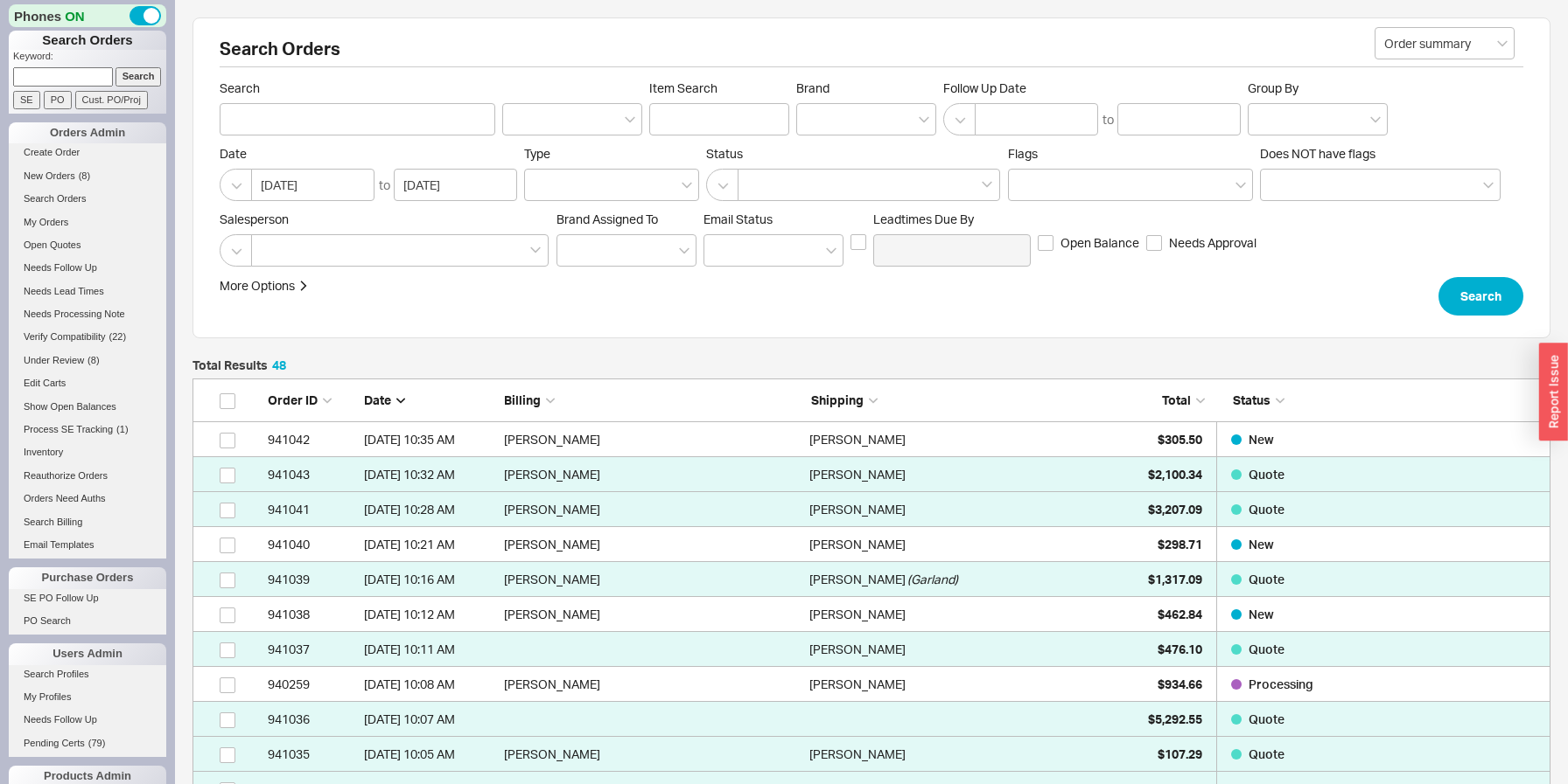
click at [1181, 394] on span "Total" at bounding box center [1176, 400] width 29 height 15
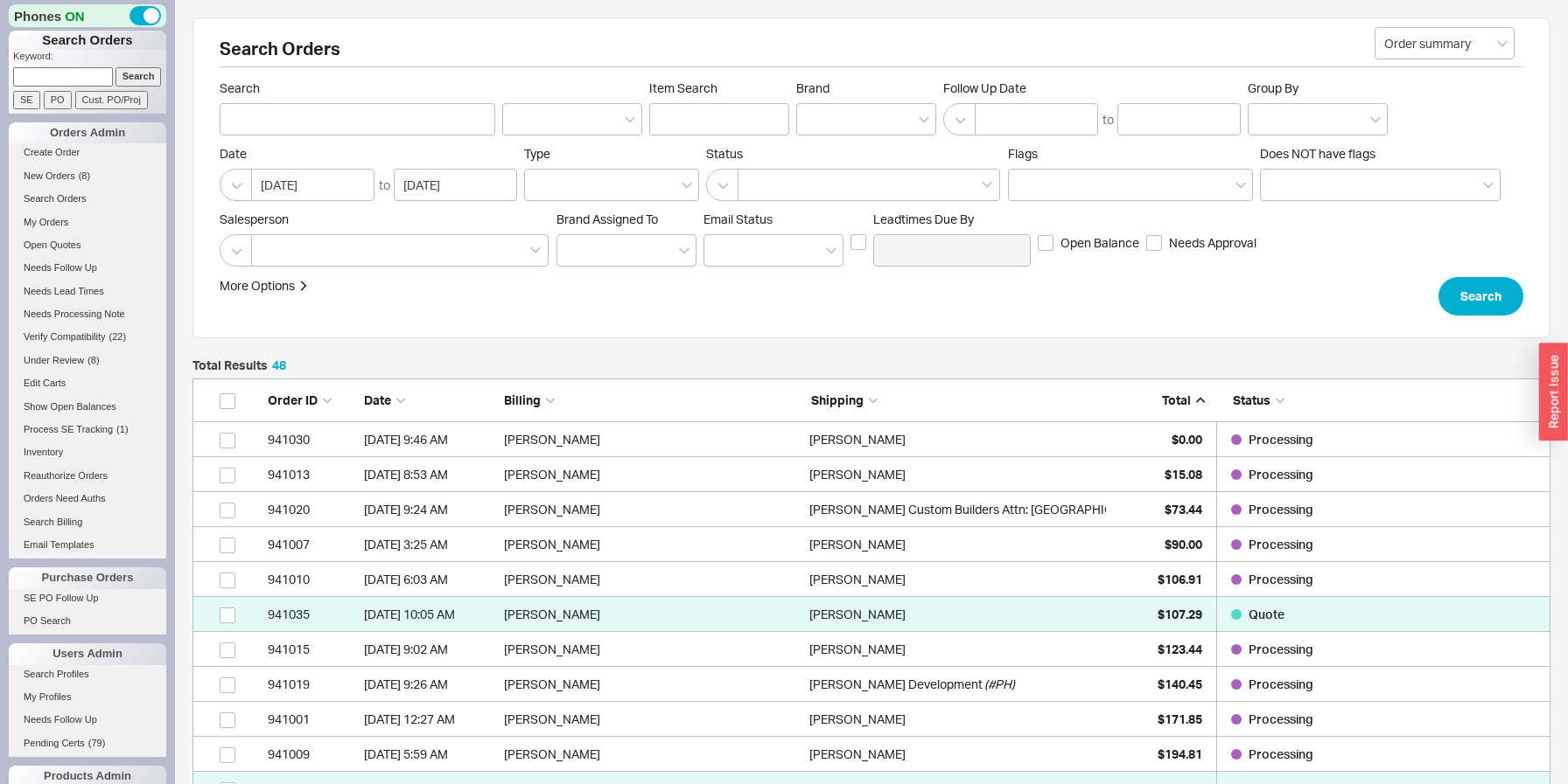
click at [1181, 394] on span "Total" at bounding box center [1176, 400] width 29 height 15
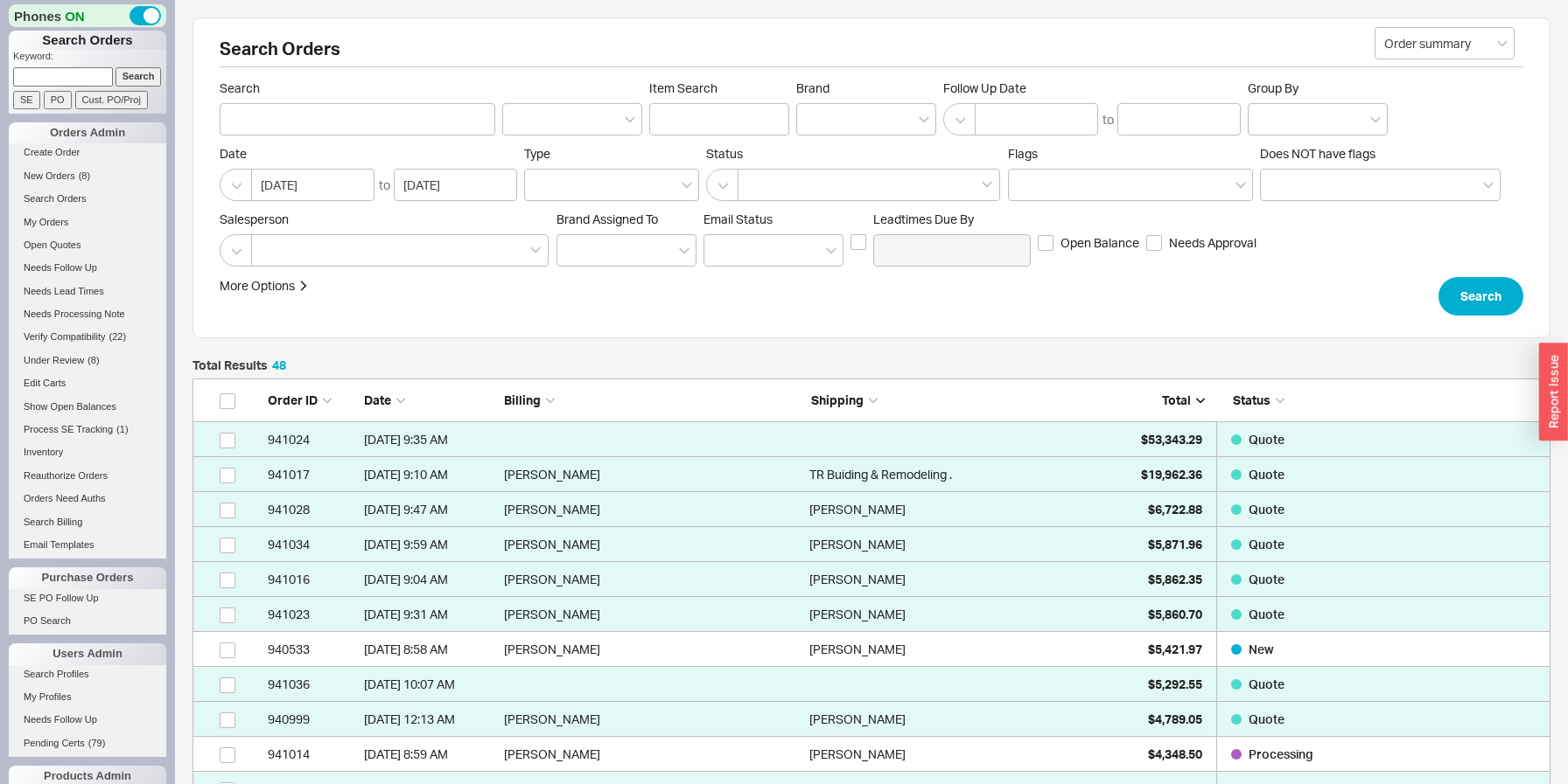
click at [1181, 394] on span "Total" at bounding box center [1176, 400] width 29 height 15
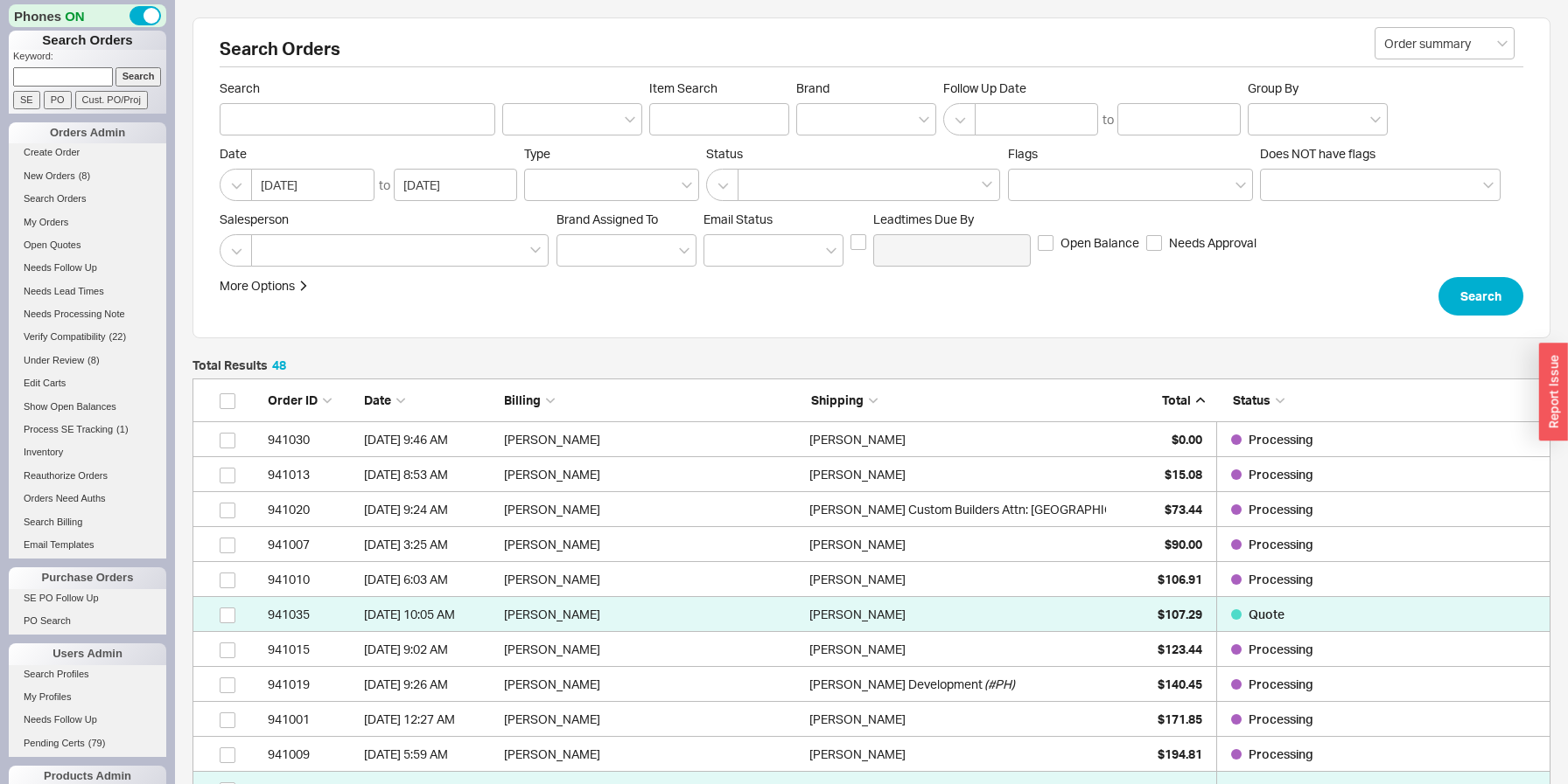
click at [1177, 400] on span "Total" at bounding box center [1176, 400] width 29 height 15
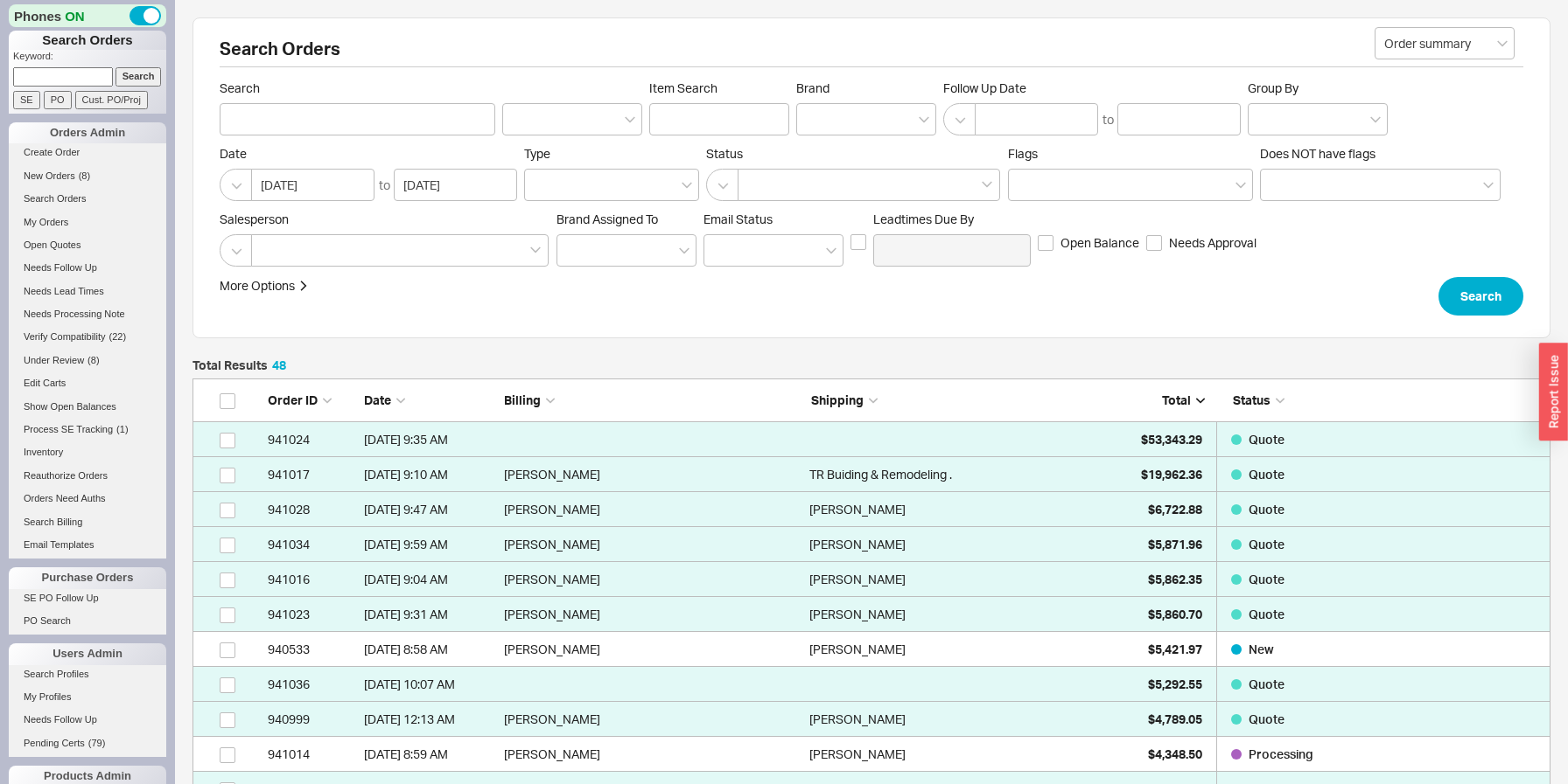
click at [845, 397] on span "Shipping" at bounding box center [837, 400] width 53 height 15
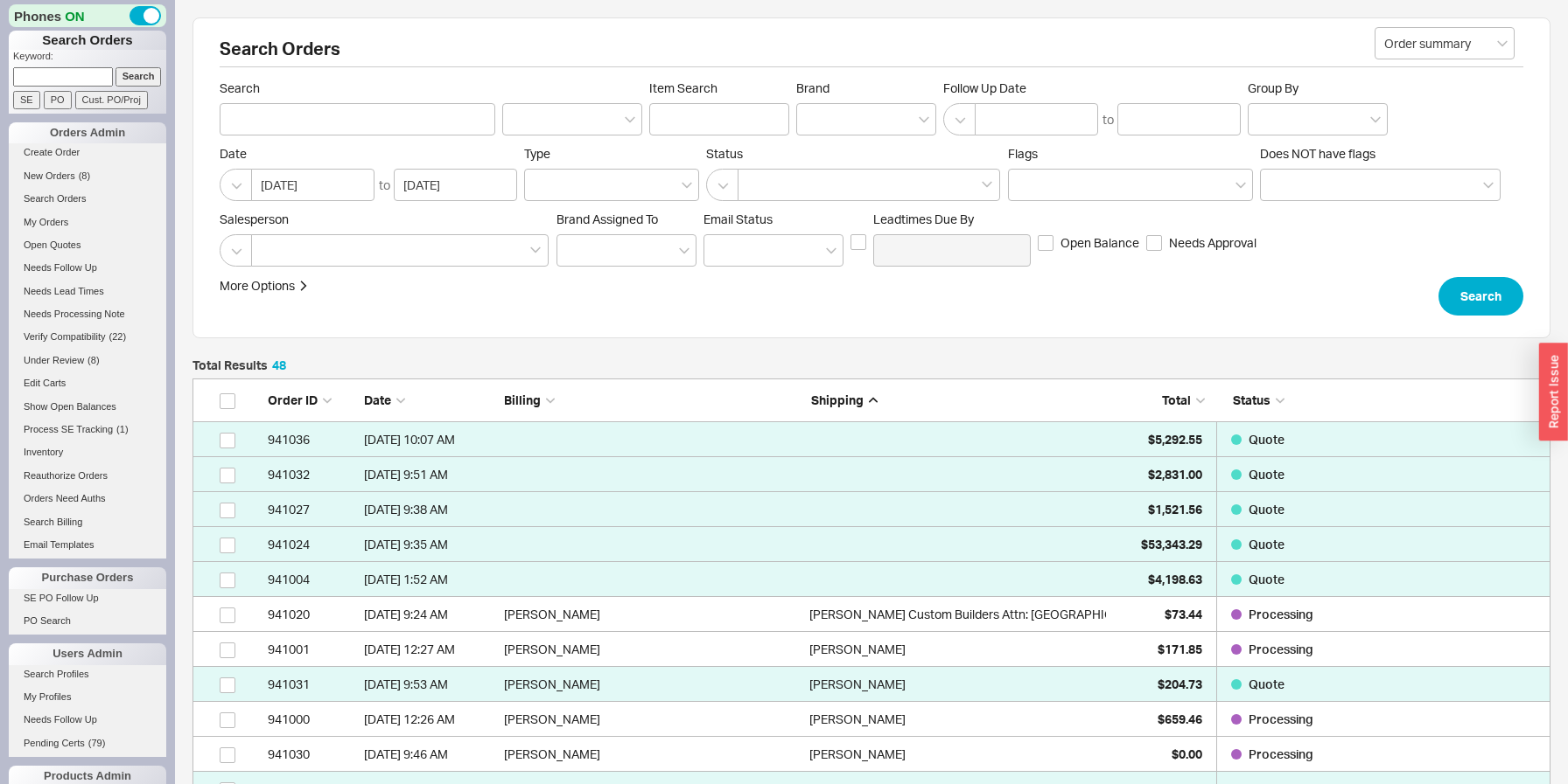
click at [845, 397] on span "Shipping" at bounding box center [837, 400] width 53 height 15
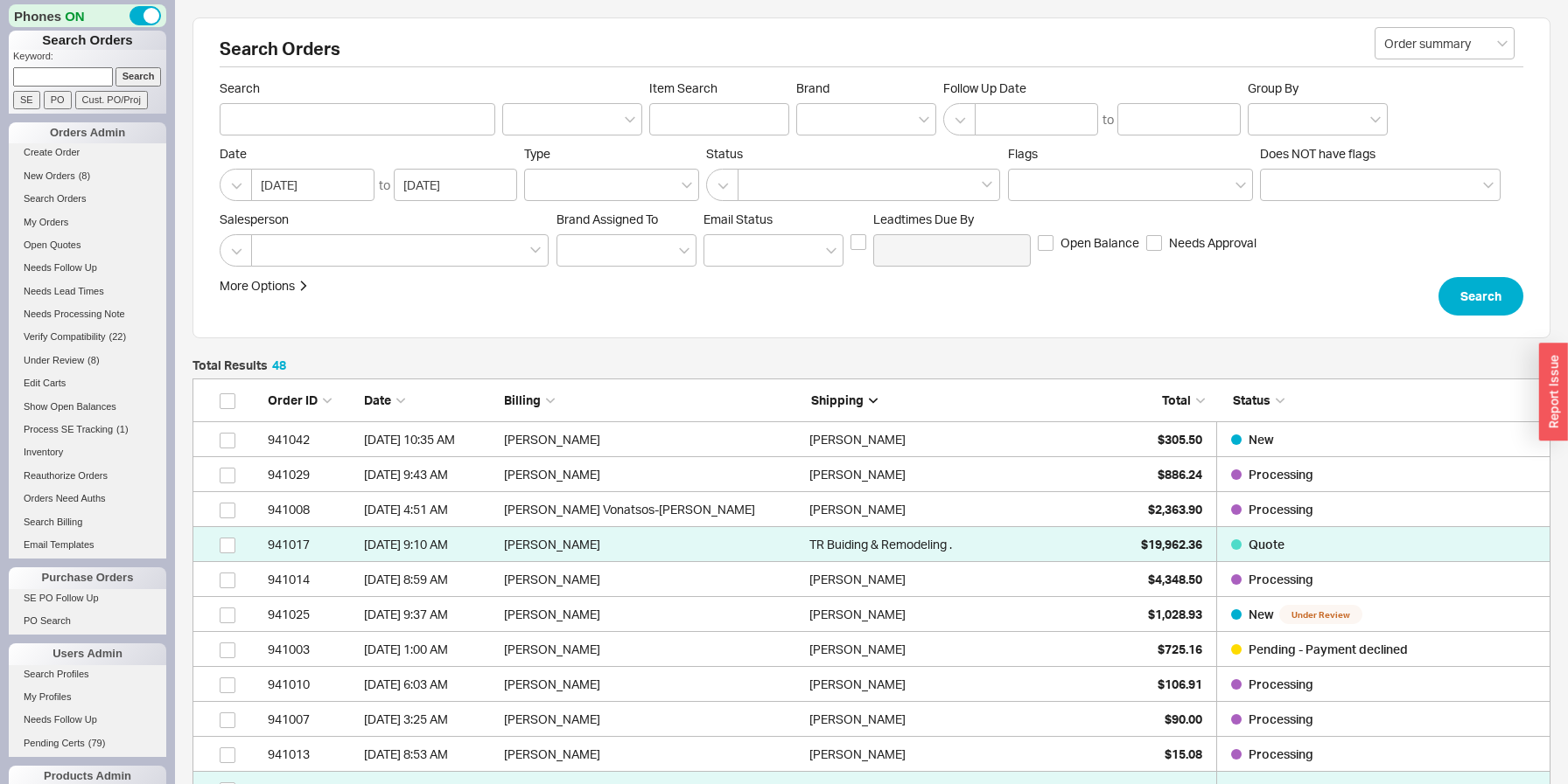
click at [1143, 298] on div "More Options Sites Excluded From Reviews Converted By Amount Over Shipping or B…" at bounding box center [753, 296] width 1067 height 39
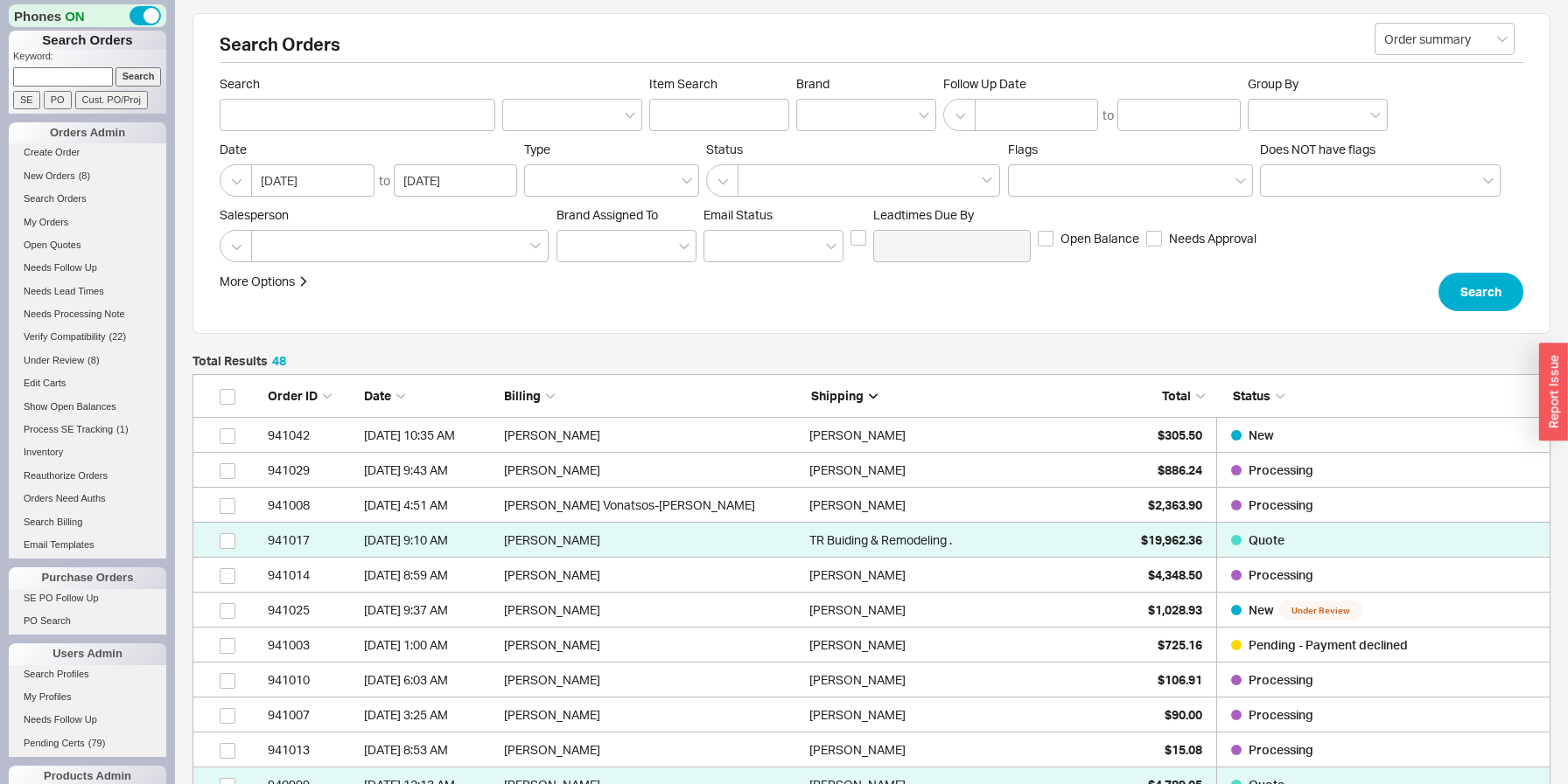
scroll to position [8, 0]
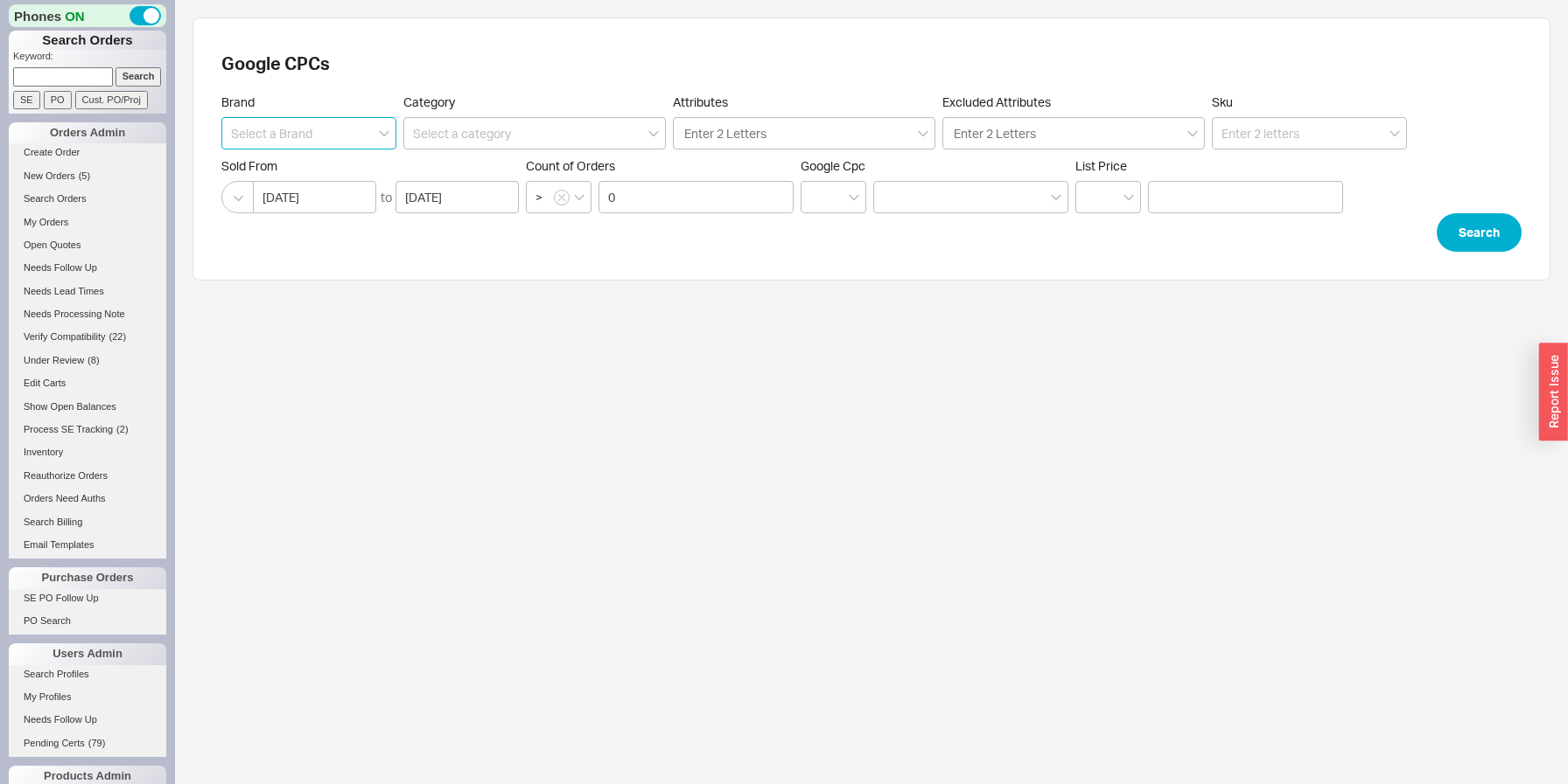
click at [334, 137] on input at bounding box center [308, 133] width 175 height 32
type input "Grohe"
click at [1478, 216] on button "Search" at bounding box center [1478, 232] width 85 height 39
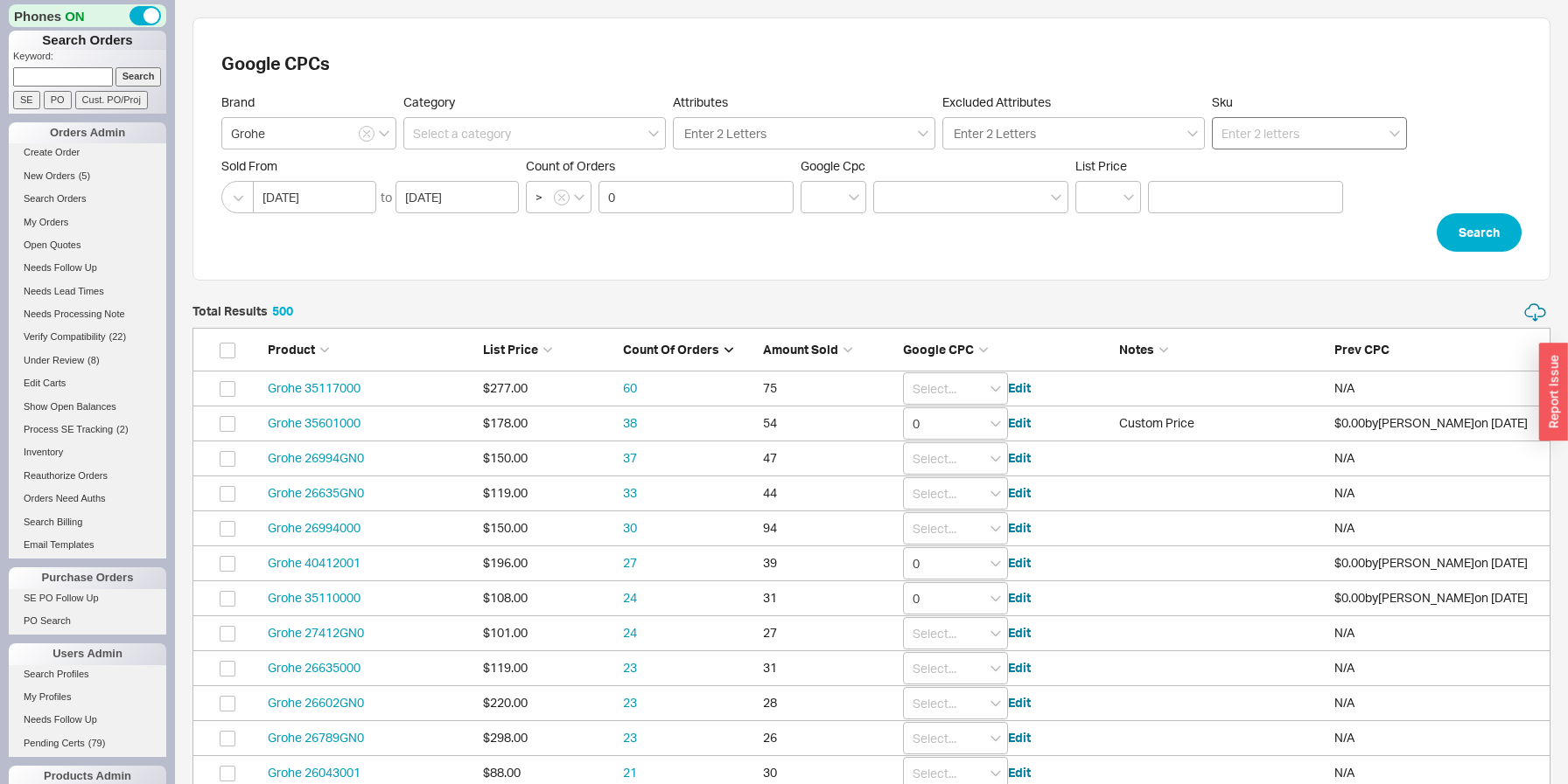
scroll to position [17555, 1357]
click at [1247, 137] on input at bounding box center [1308, 133] width 195 height 32
click at [1242, 258] on div "Grohe 30306" at bounding box center [1309, 263] width 194 height 32
type input "Grohe 30306"
click at [1497, 237] on button "Search" at bounding box center [1478, 232] width 85 height 39
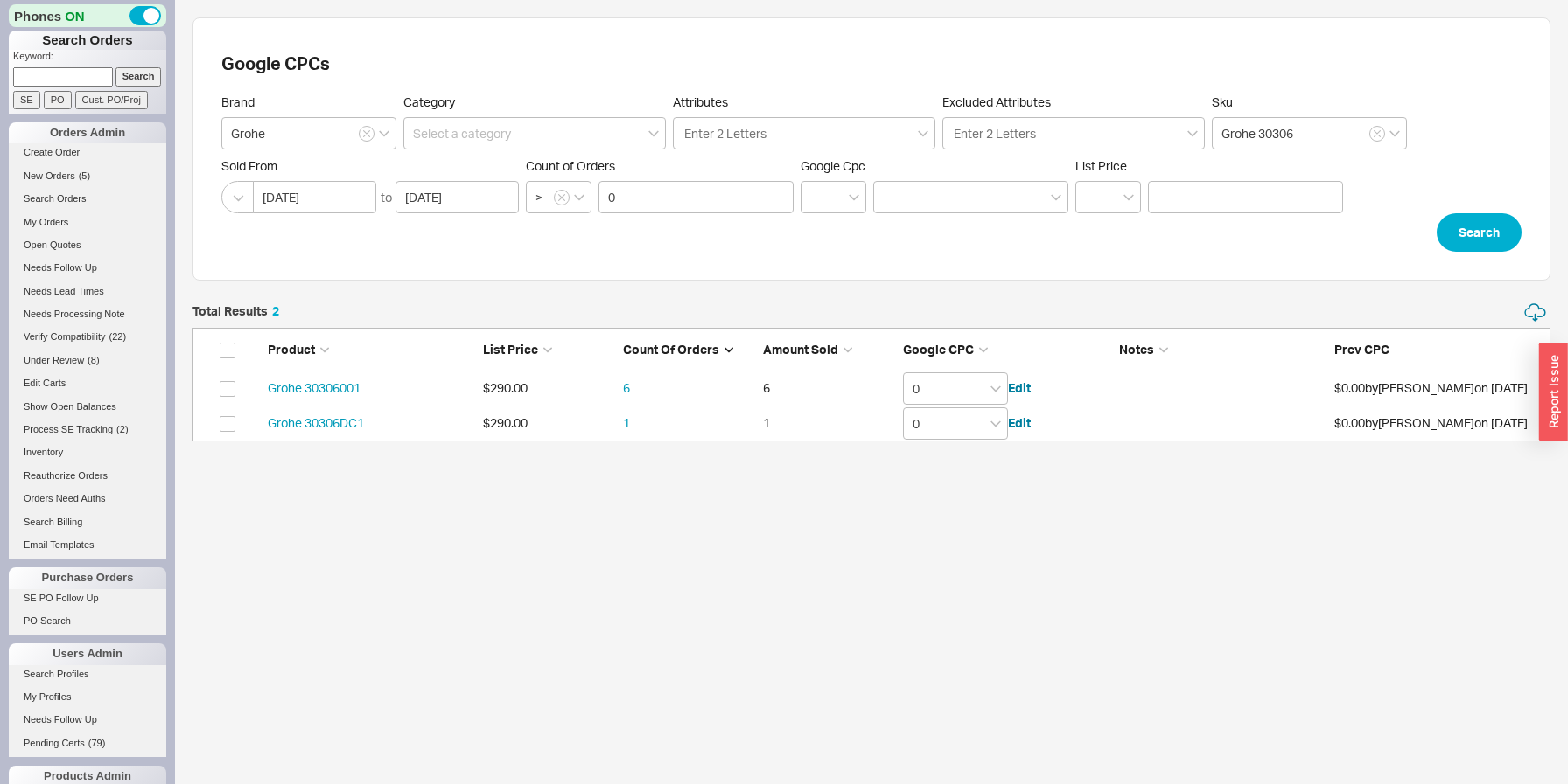
scroll to position [139, 1357]
click at [936, 390] on input "0" at bounding box center [955, 388] width 105 height 32
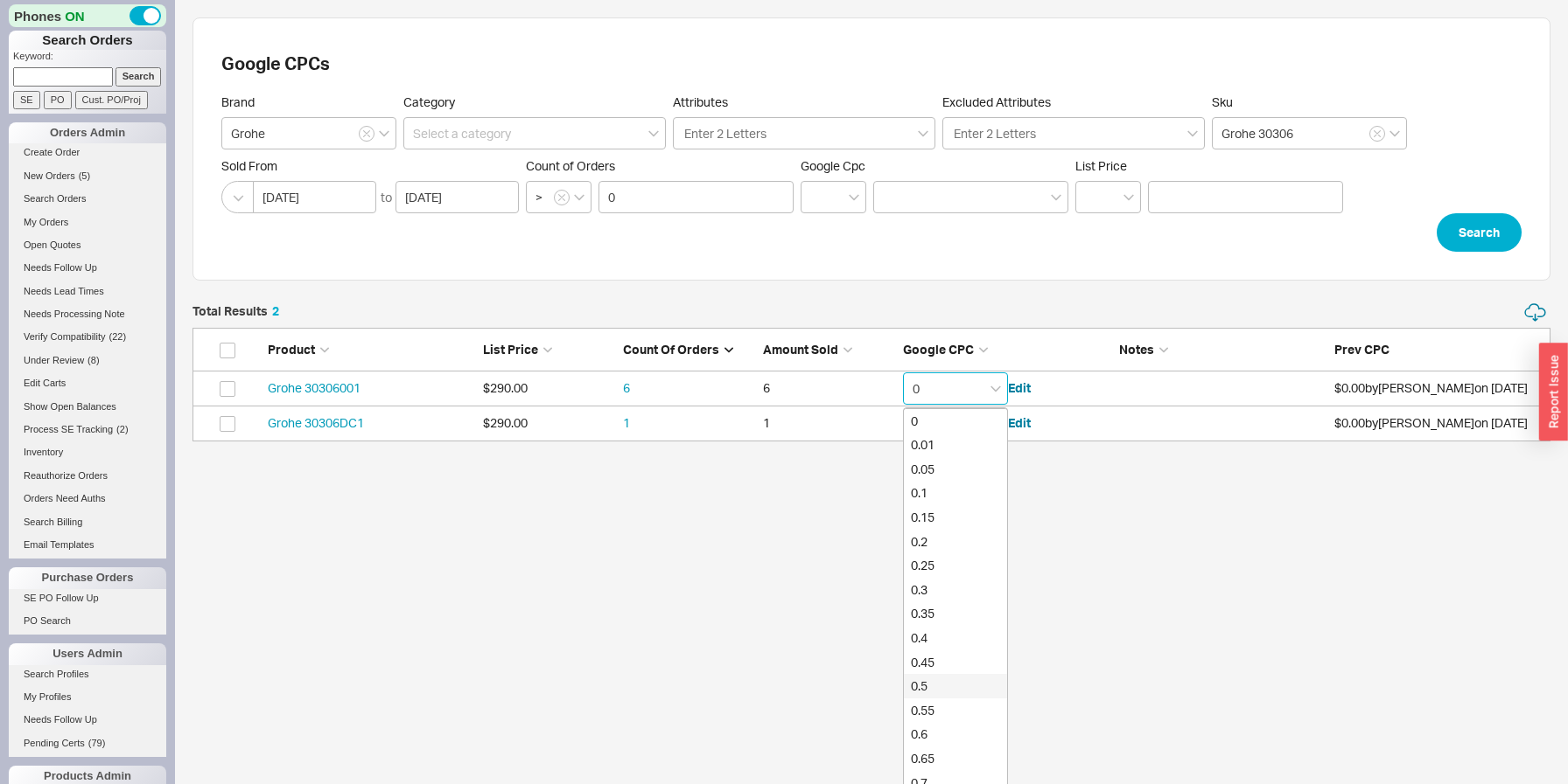
click at [946, 681] on div "0.5" at bounding box center [954, 686] width 103 height 25
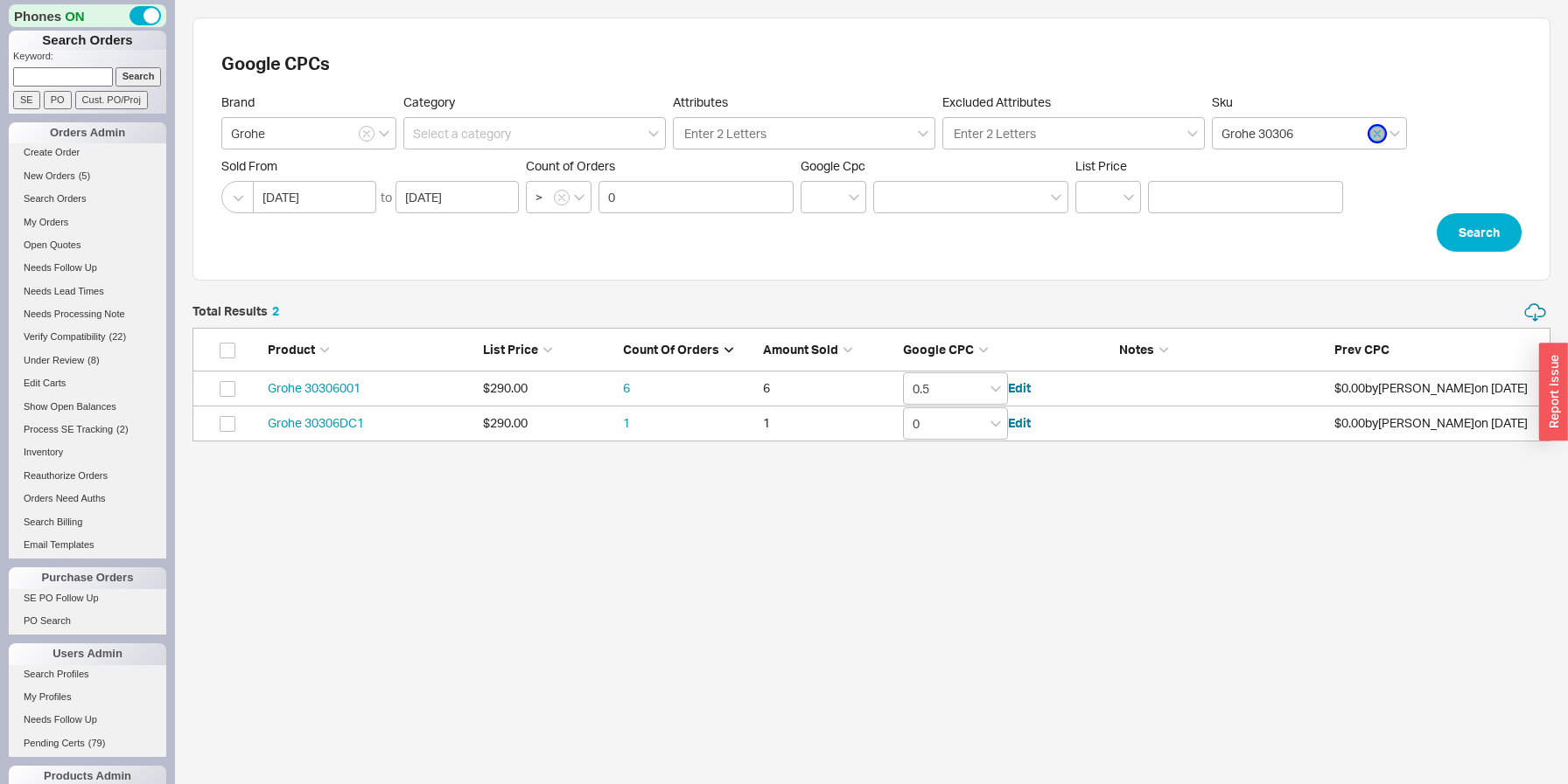
click at [1371, 136] on button "button" at bounding box center [1377, 134] width 16 height 16
click at [1371, 136] on input "Grohe 30306" at bounding box center [1308, 133] width 195 height 32
click at [1342, 135] on input at bounding box center [1308, 133] width 195 height 32
click at [1361, 161] on div "Grohe 26487" at bounding box center [1309, 170] width 194 height 32
type input "Grohe 26487"
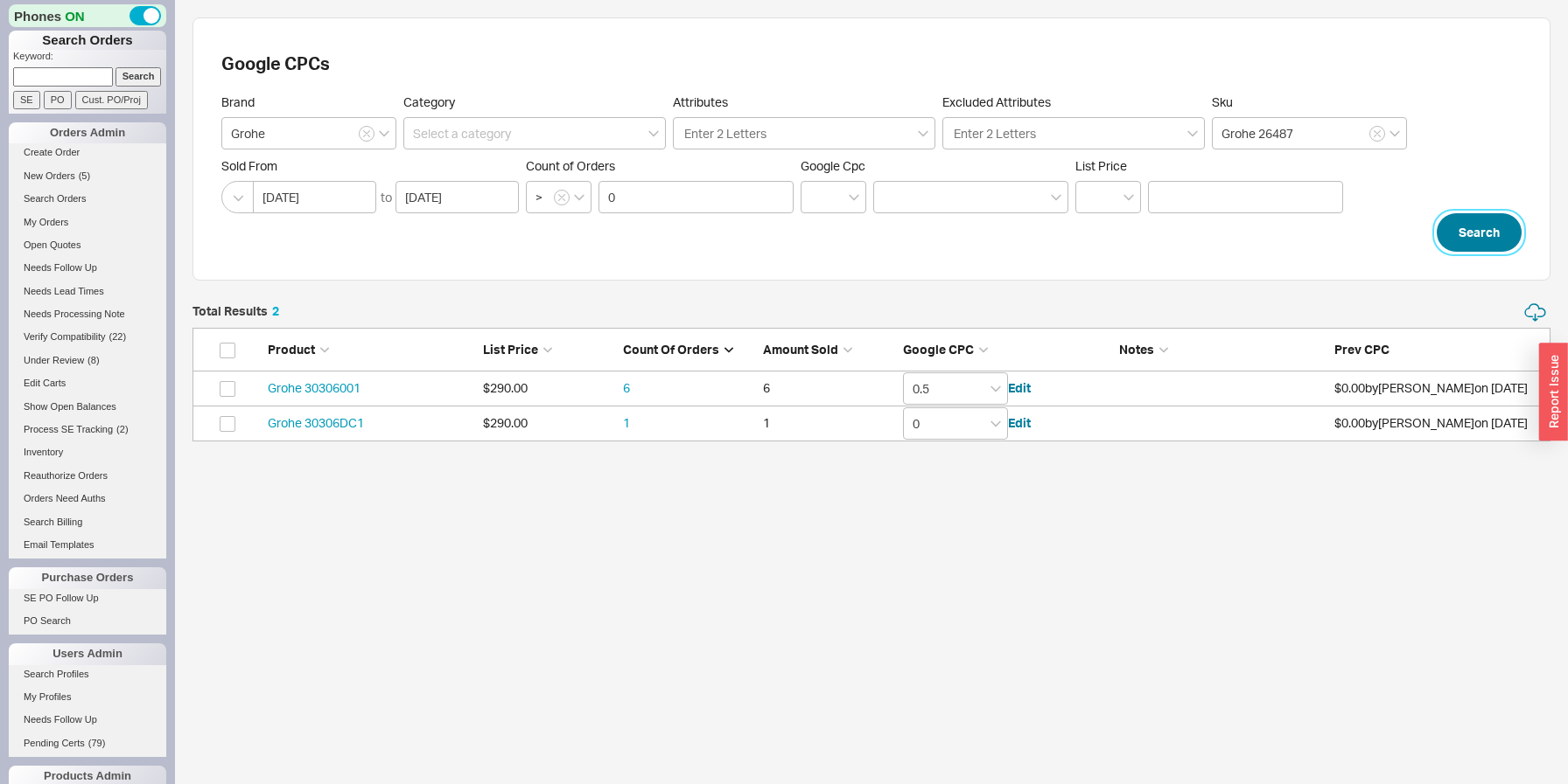
click at [1466, 227] on button "Search" at bounding box center [1478, 232] width 85 height 39
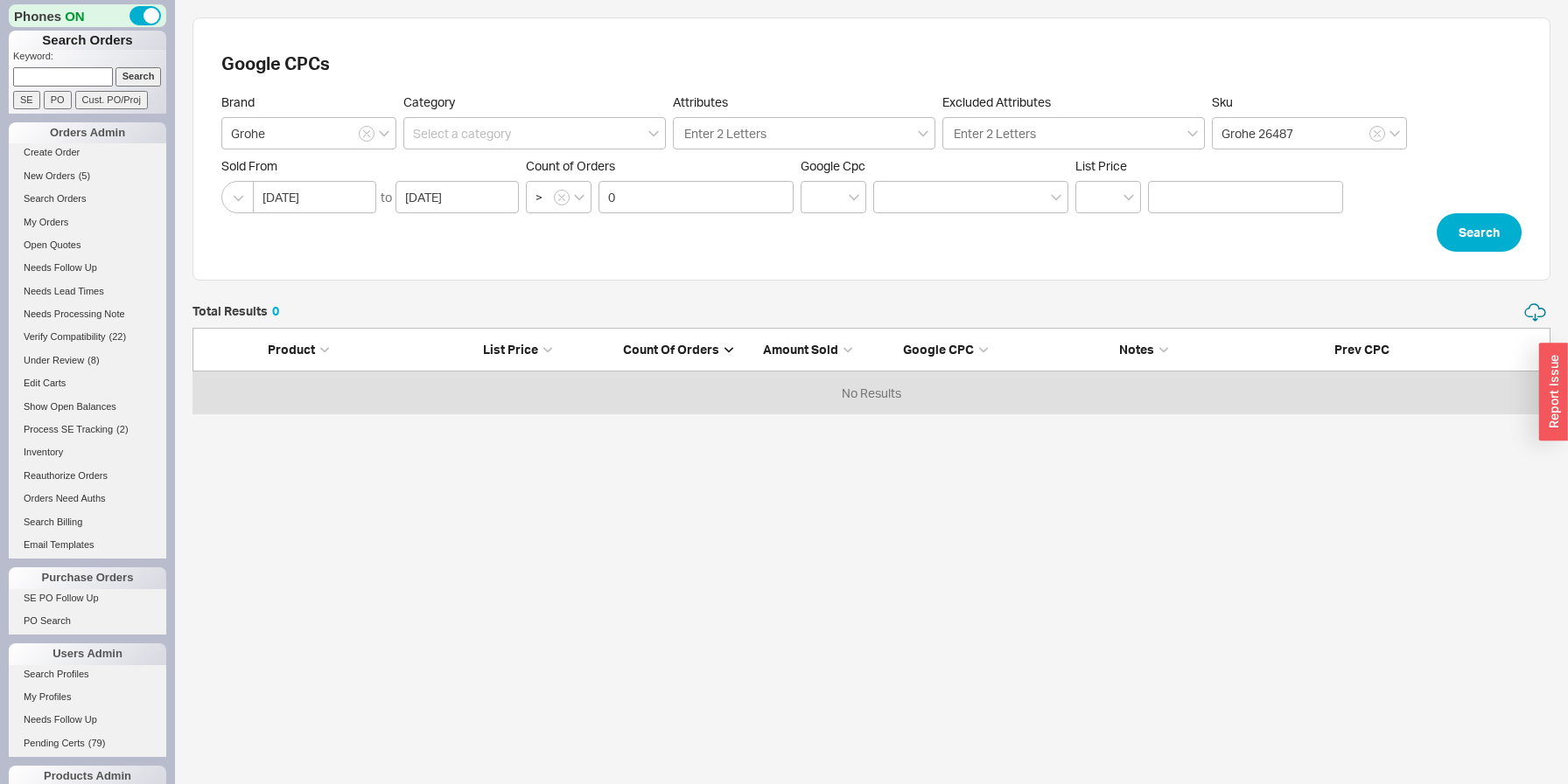
scroll to position [113, 1357]
click at [761, 194] on input "0" at bounding box center [696, 196] width 195 height 32
click button "Search" at bounding box center [1478, 232] width 85 height 39
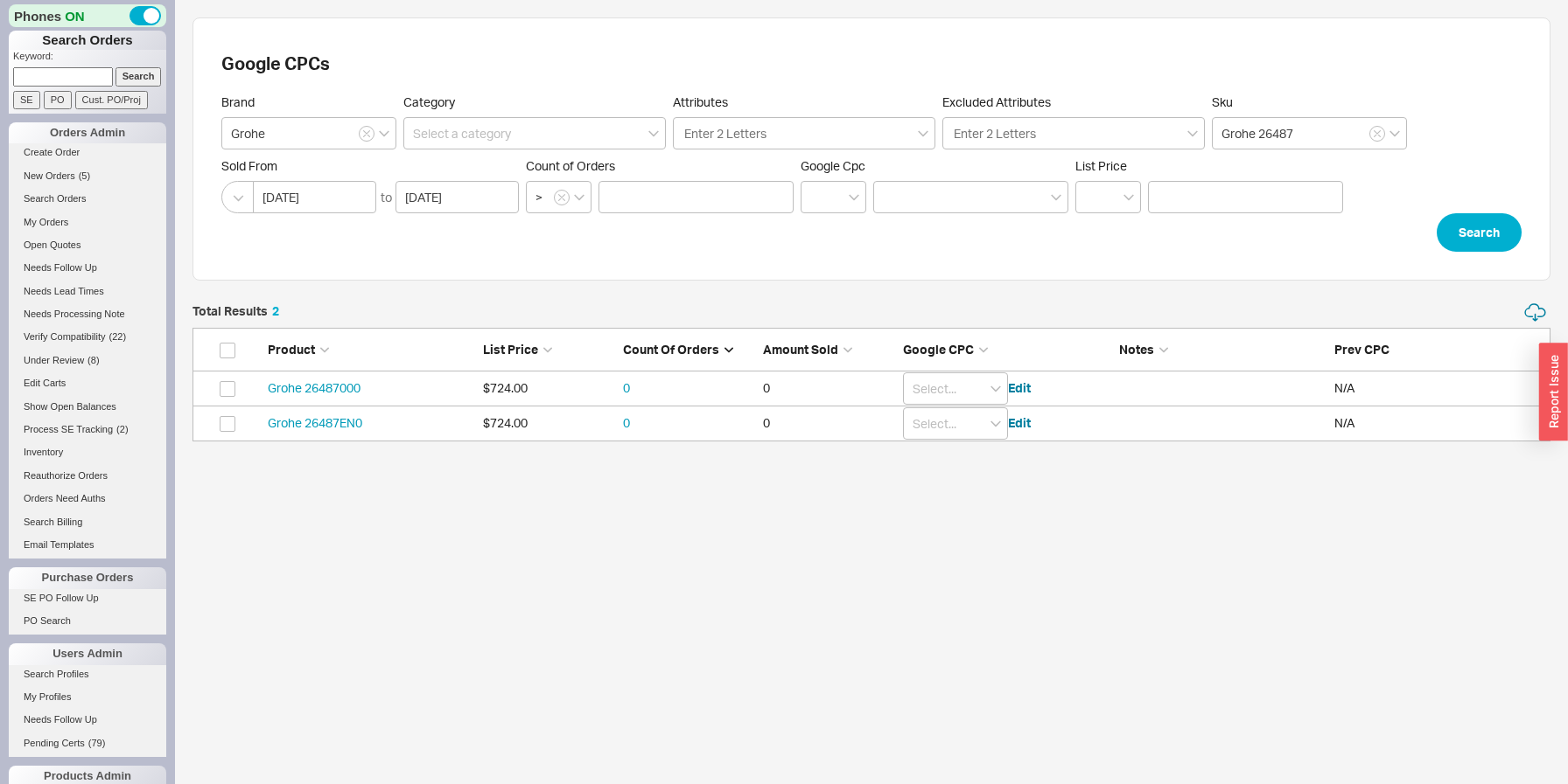
scroll to position [139, 1357]
click at [975, 429] on input "grid" at bounding box center [955, 423] width 105 height 32
click at [929, 719] on div "0.5" at bounding box center [954, 721] width 103 height 25
click at [503, 131] on input at bounding box center [534, 133] width 262 height 32
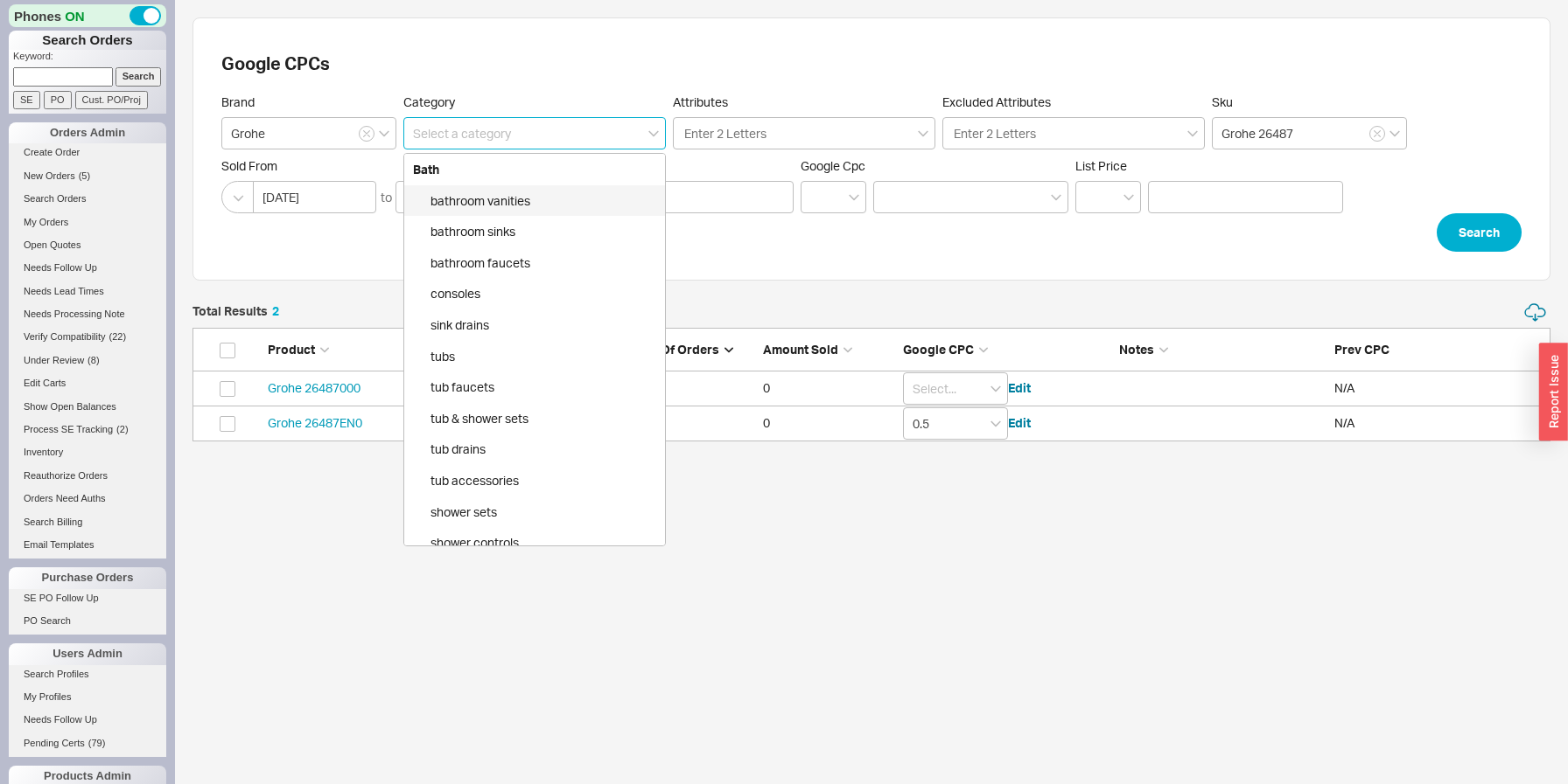
click at [503, 131] on input at bounding box center [534, 133] width 262 height 32
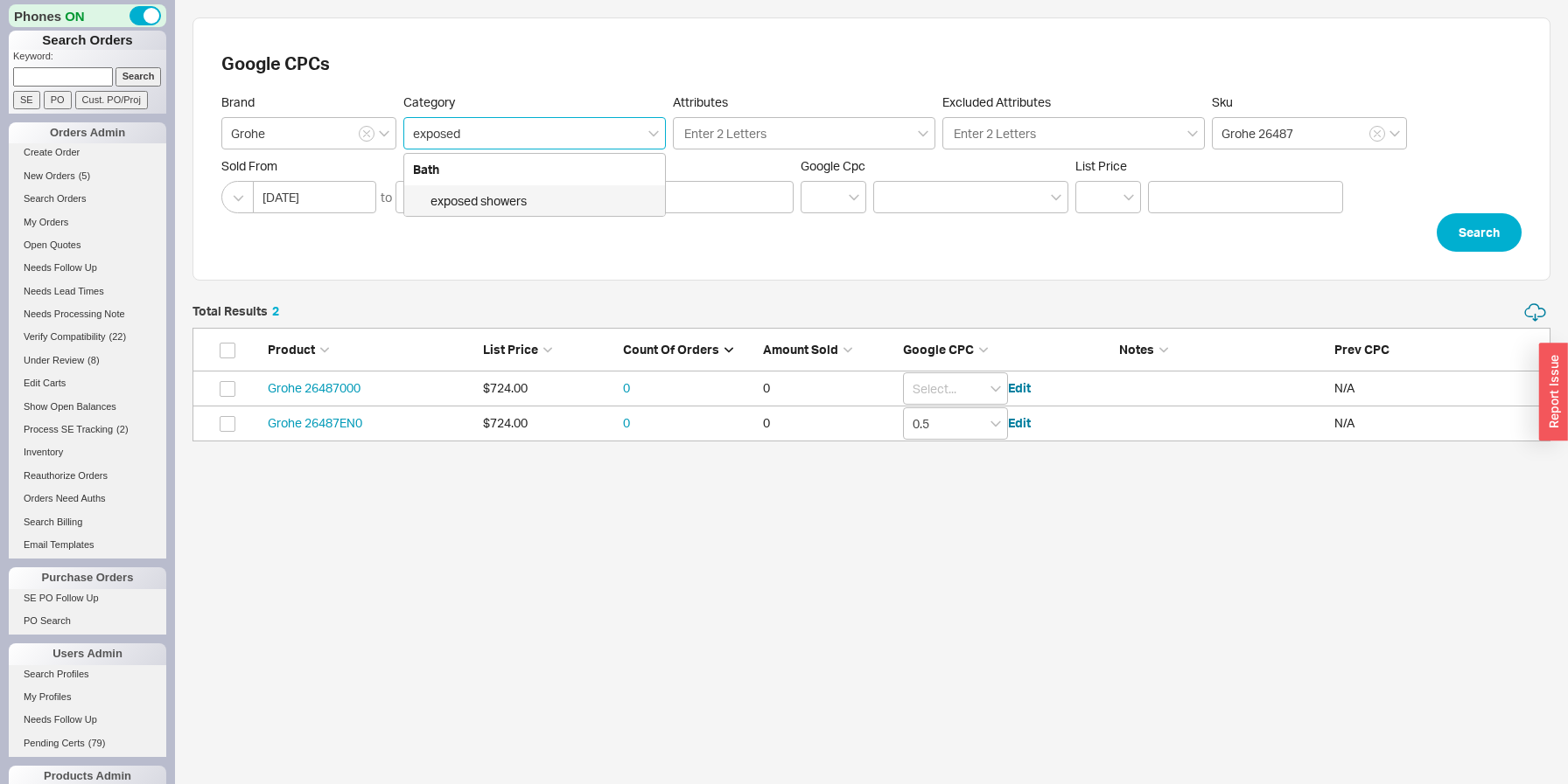
click at [507, 201] on div "exposed showers" at bounding box center [534, 201] width 261 height 32
type input "Bath > exposed showers"
click at [1375, 143] on input "Grohe 26487" at bounding box center [1308, 133] width 195 height 32
click at [1377, 139] on button "button" at bounding box center [1377, 134] width 16 height 16
click at [1462, 231] on button "Search" at bounding box center [1478, 232] width 85 height 39
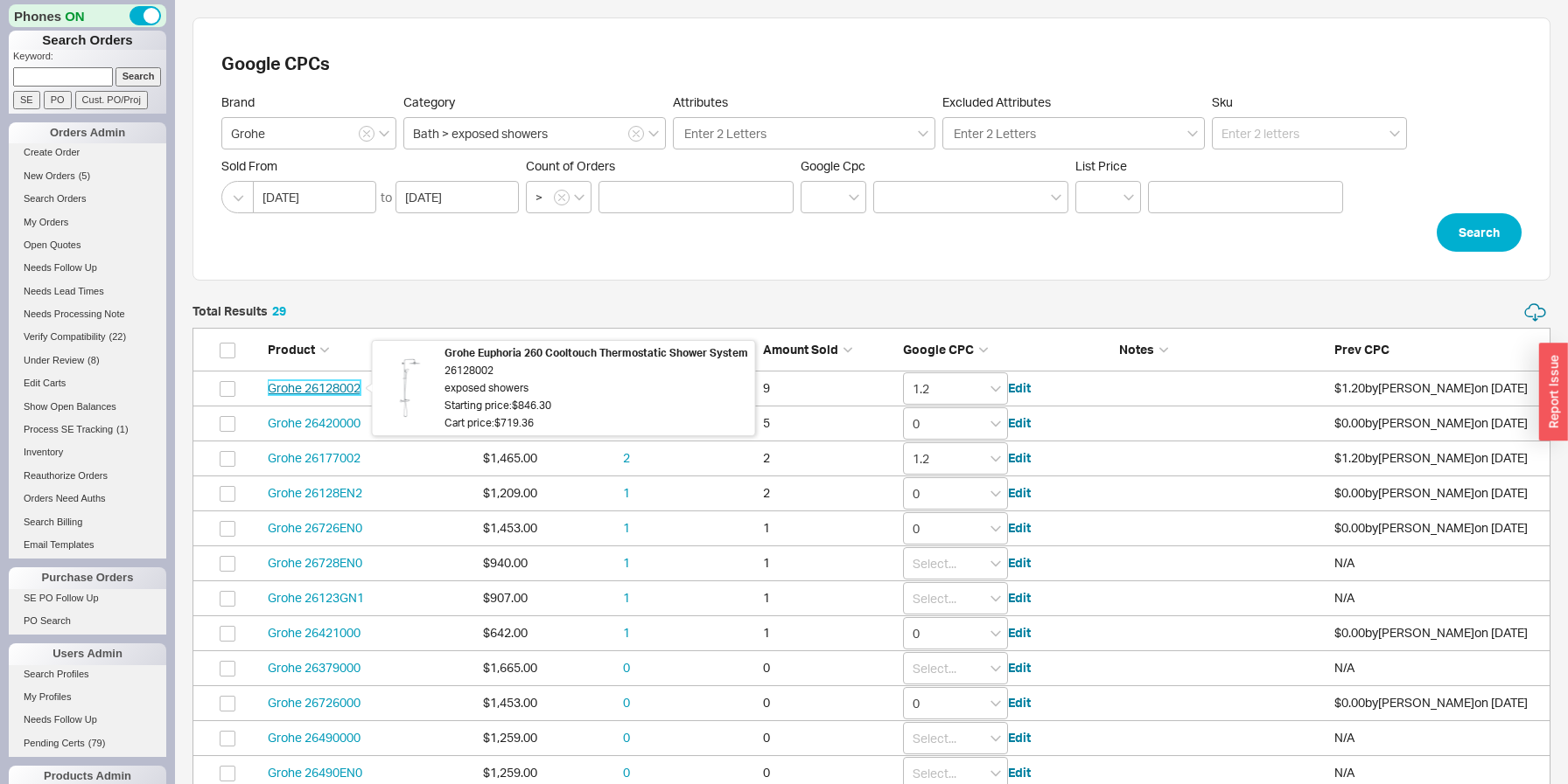
click at [318, 386] on link "Grohe 26128002" at bounding box center [313, 387] width 93 height 15
